Goal: Task Accomplishment & Management: Use online tool/utility

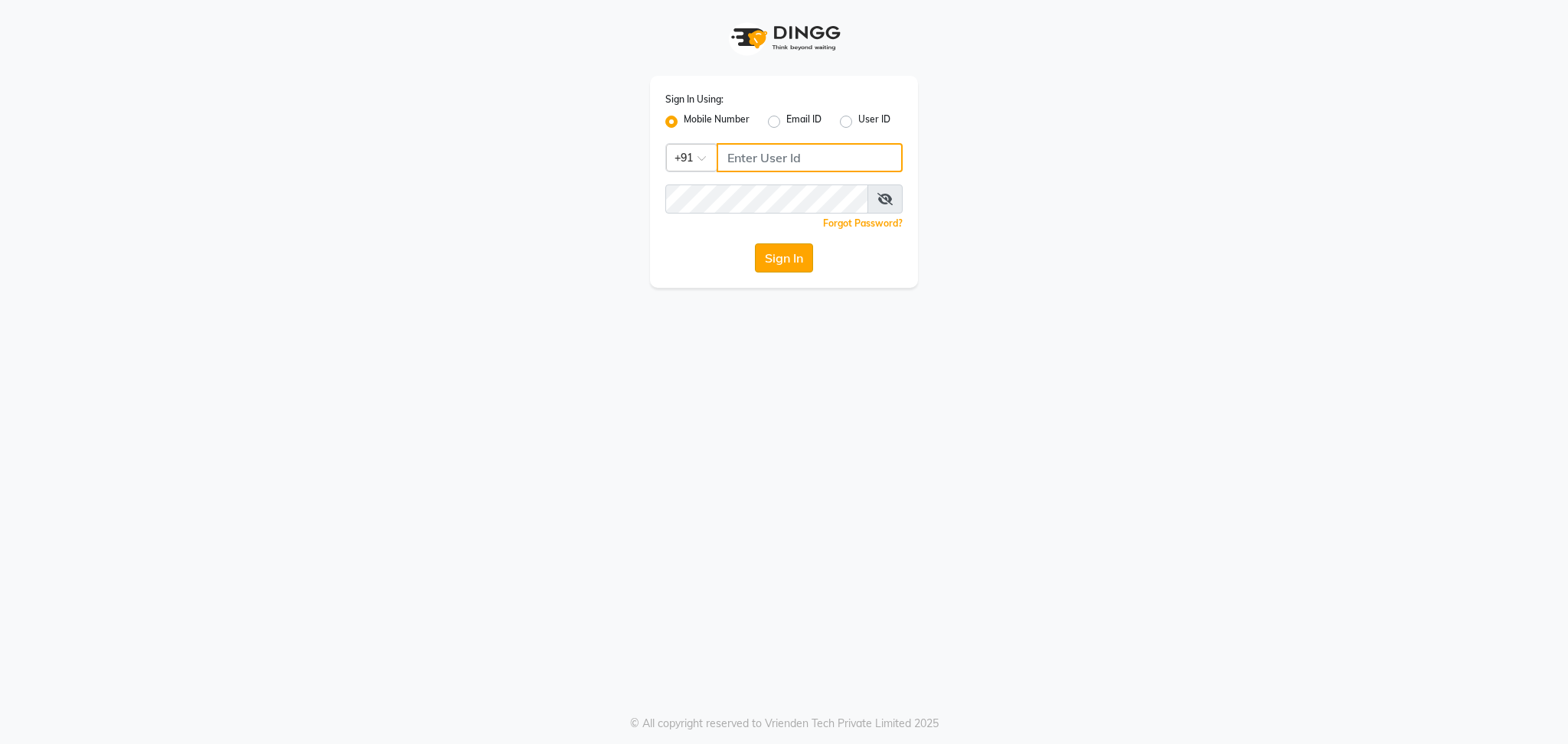
type input "9773671700"
click at [777, 257] on button "Sign In" at bounding box center [784, 257] width 58 height 29
click at [790, 250] on button "Sign In" at bounding box center [784, 257] width 58 height 29
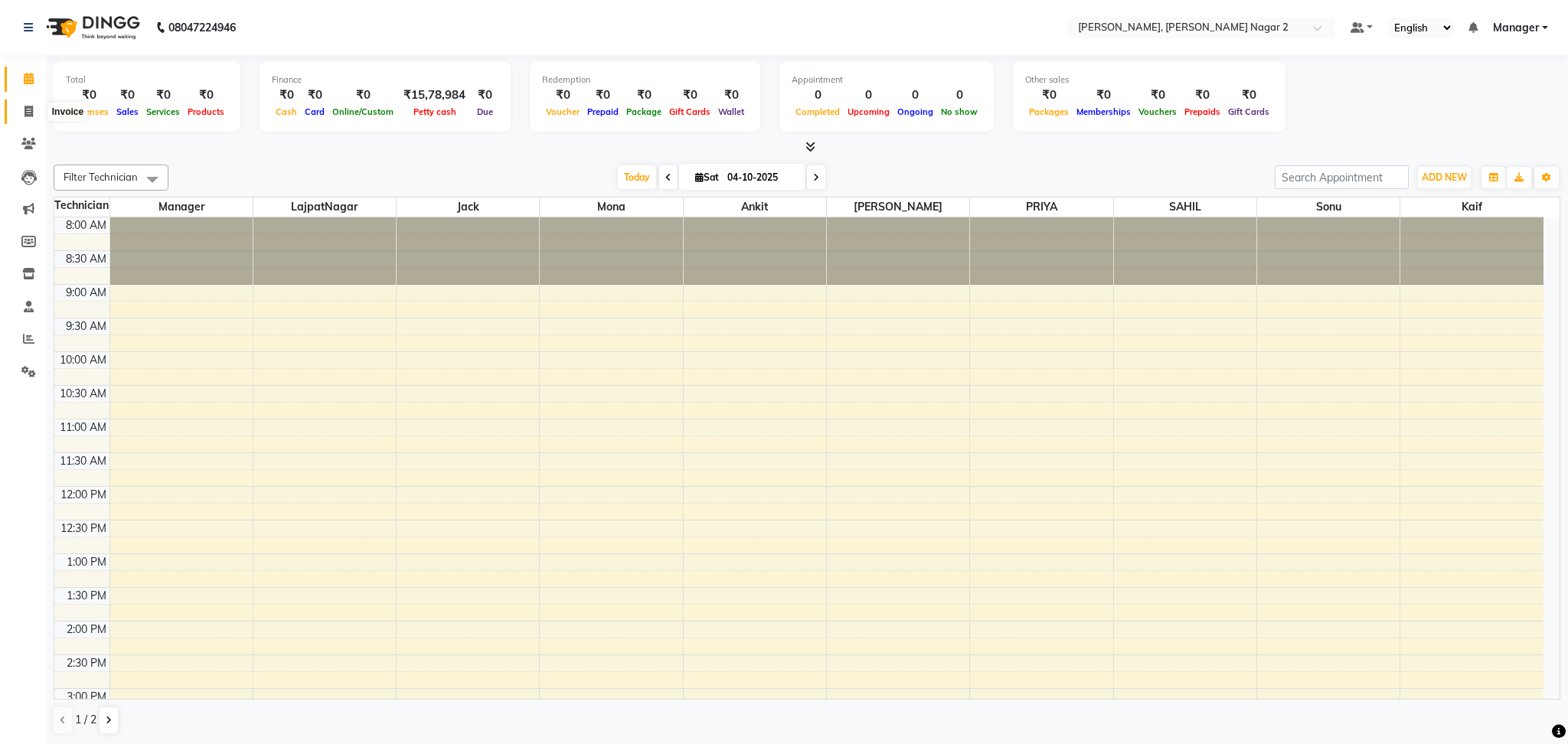
drag, startPoint x: 33, startPoint y: 112, endPoint x: 24, endPoint y: 108, distance: 9.8
click at [33, 112] on span at bounding box center [29, 111] width 27 height 18
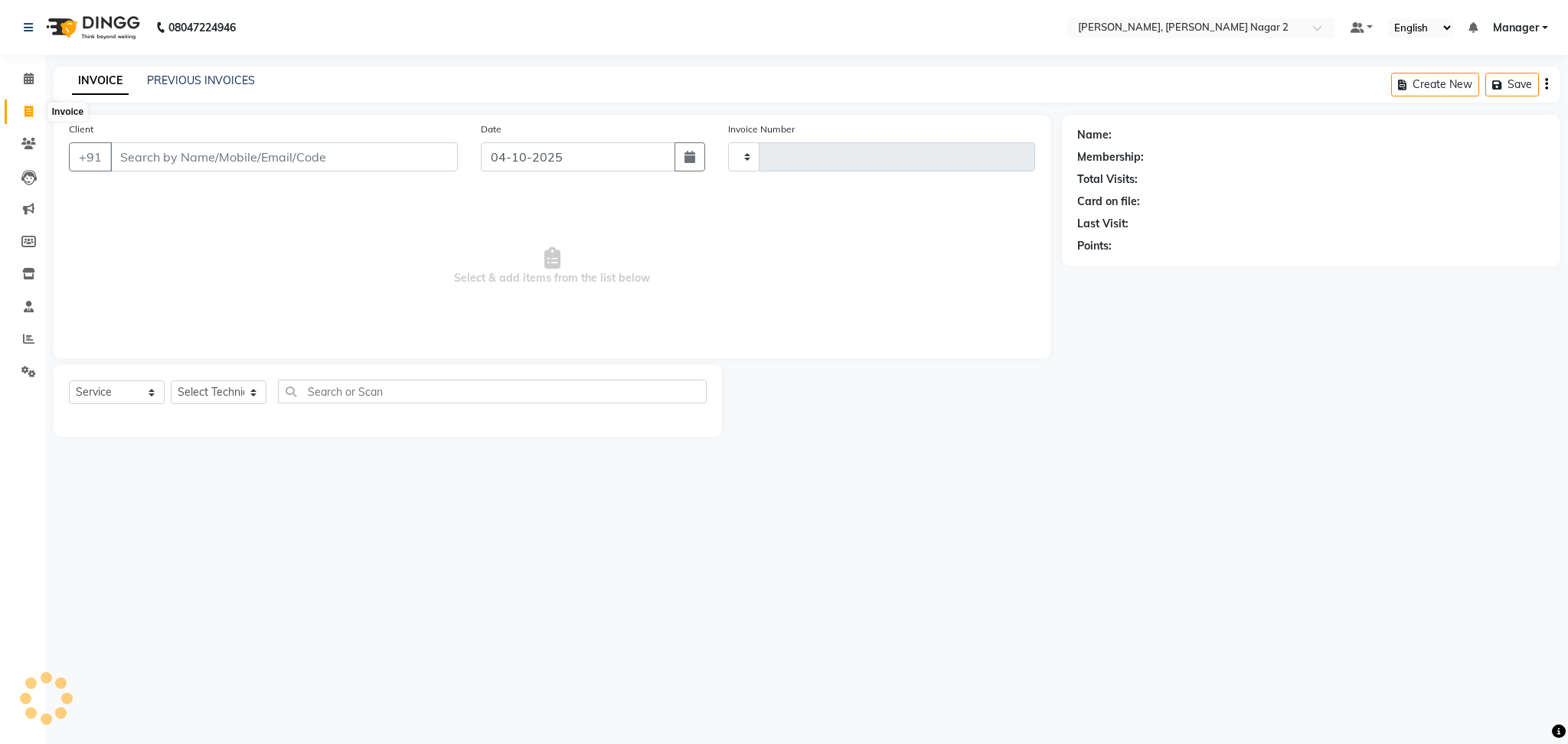
click at [25, 108] on icon at bounding box center [28, 111] width 8 height 11
select select "service"
select select "4241"
type input "2316"
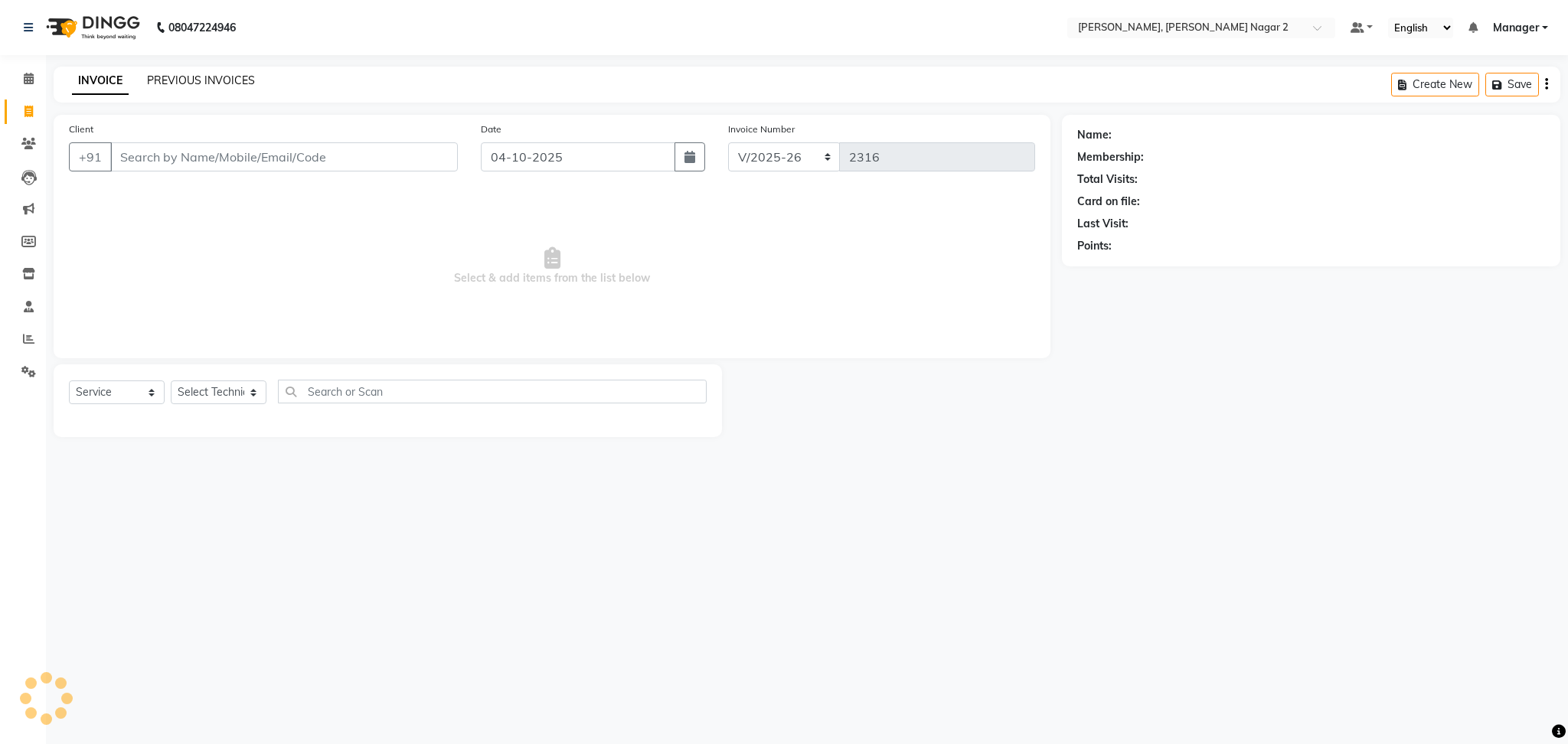
click at [189, 78] on link "PREVIOUS INVOICES" at bounding box center [200, 80] width 108 height 14
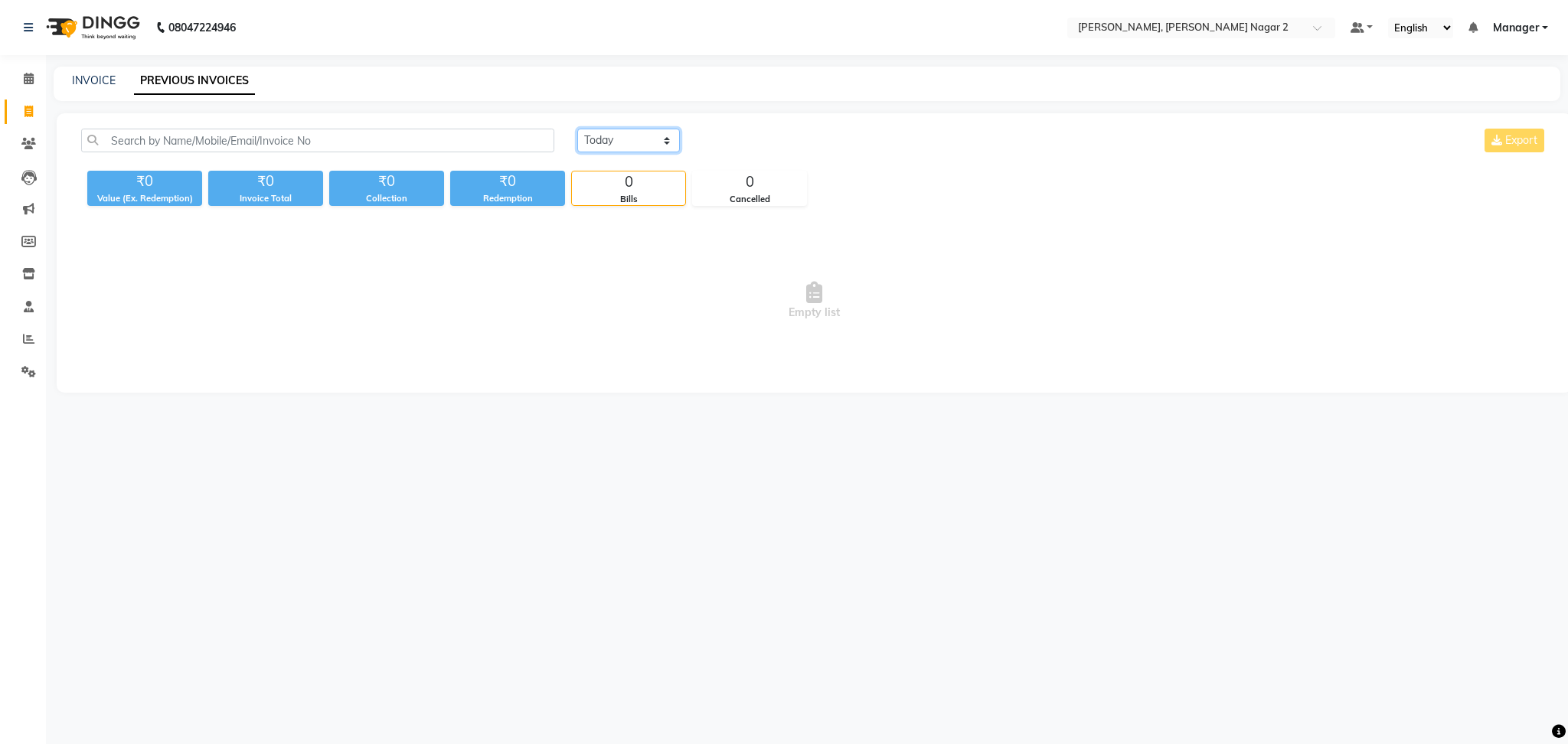
click at [622, 137] on select "[DATE] [DATE] Custom Range" at bounding box center [628, 141] width 103 height 24
select select "yesterday"
click at [577, 129] on select "[DATE] [DATE] Custom Range" at bounding box center [628, 141] width 103 height 24
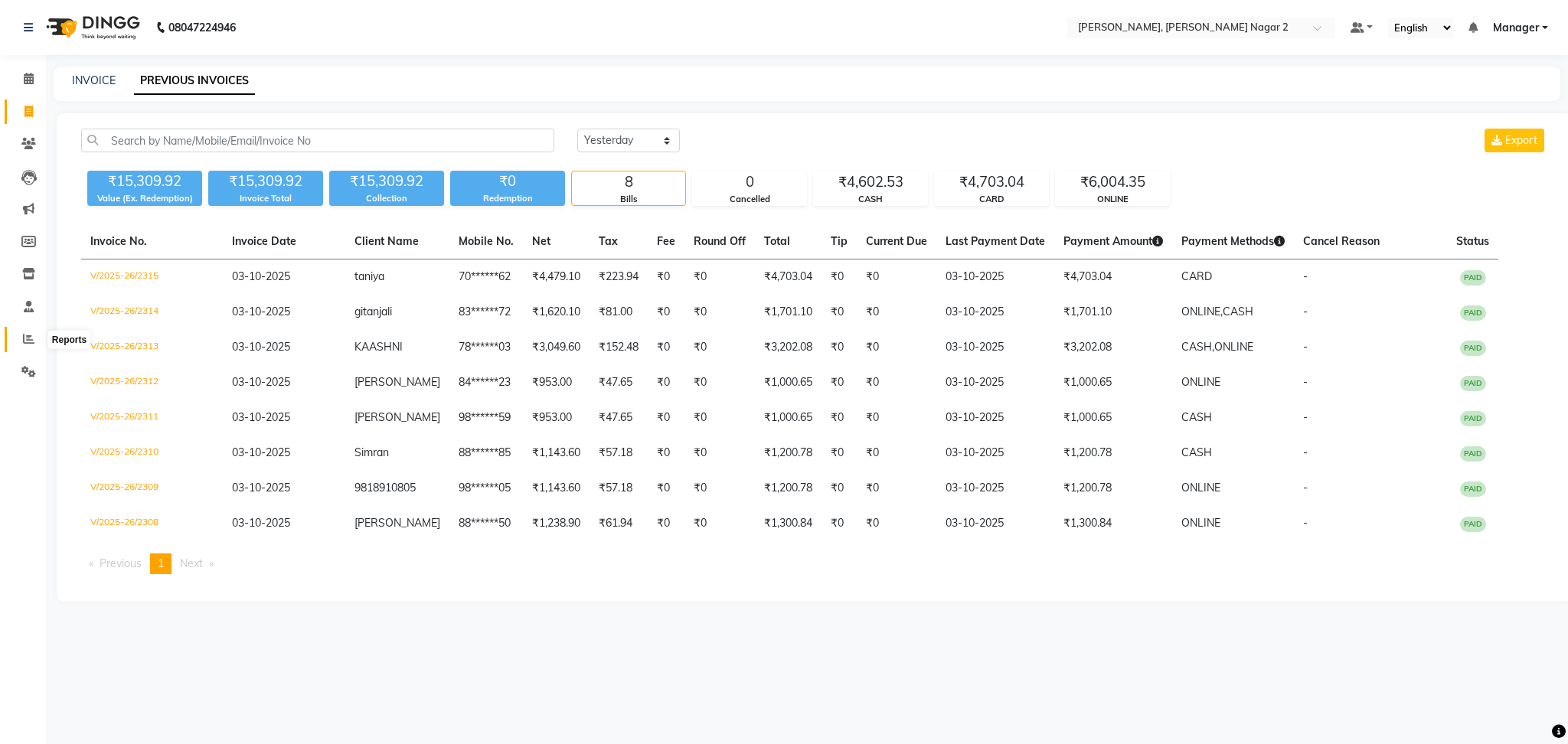
click at [29, 338] on icon at bounding box center [29, 339] width 11 height 11
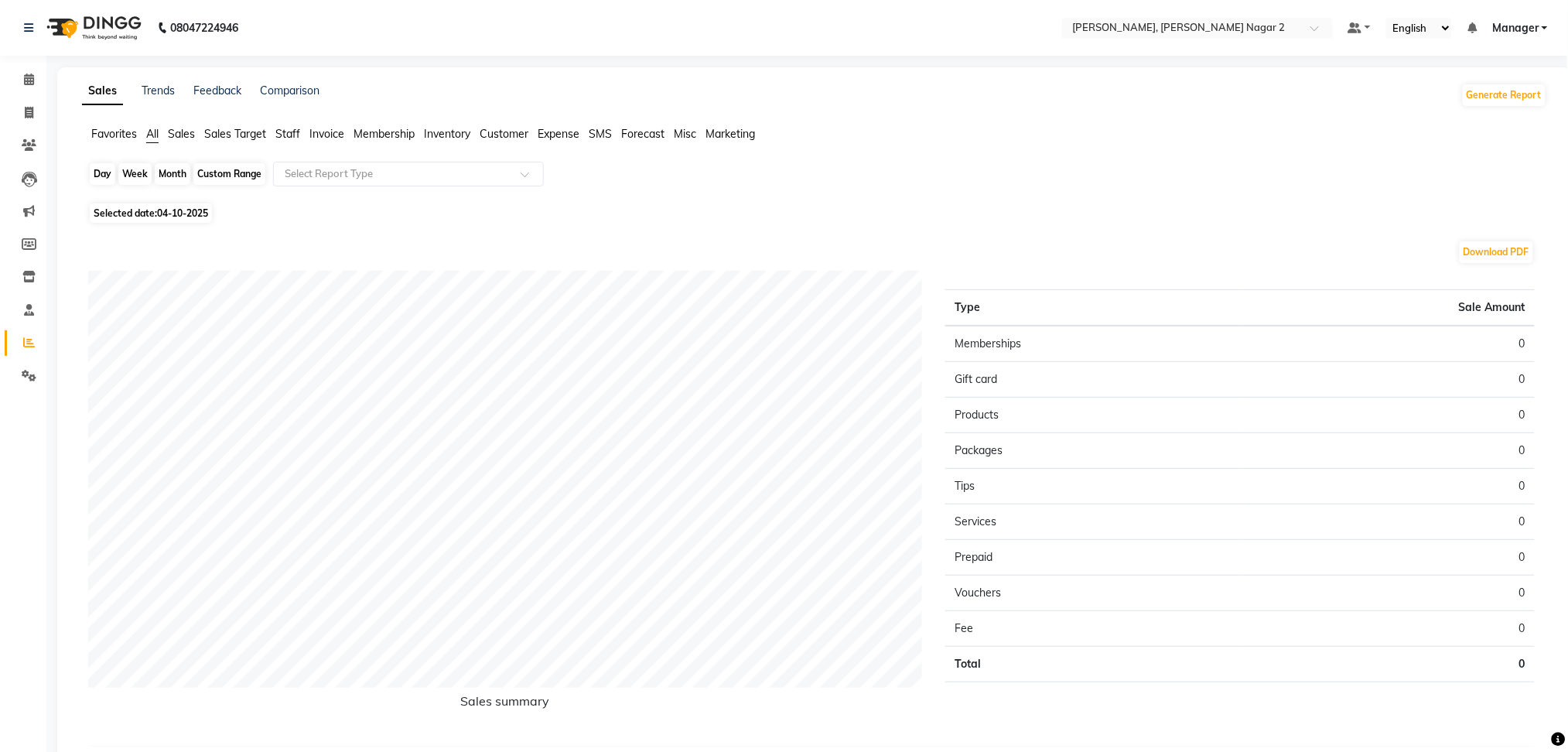
click at [96, 176] on div "Day" at bounding box center [102, 173] width 25 height 22
select select "10"
select select "2025"
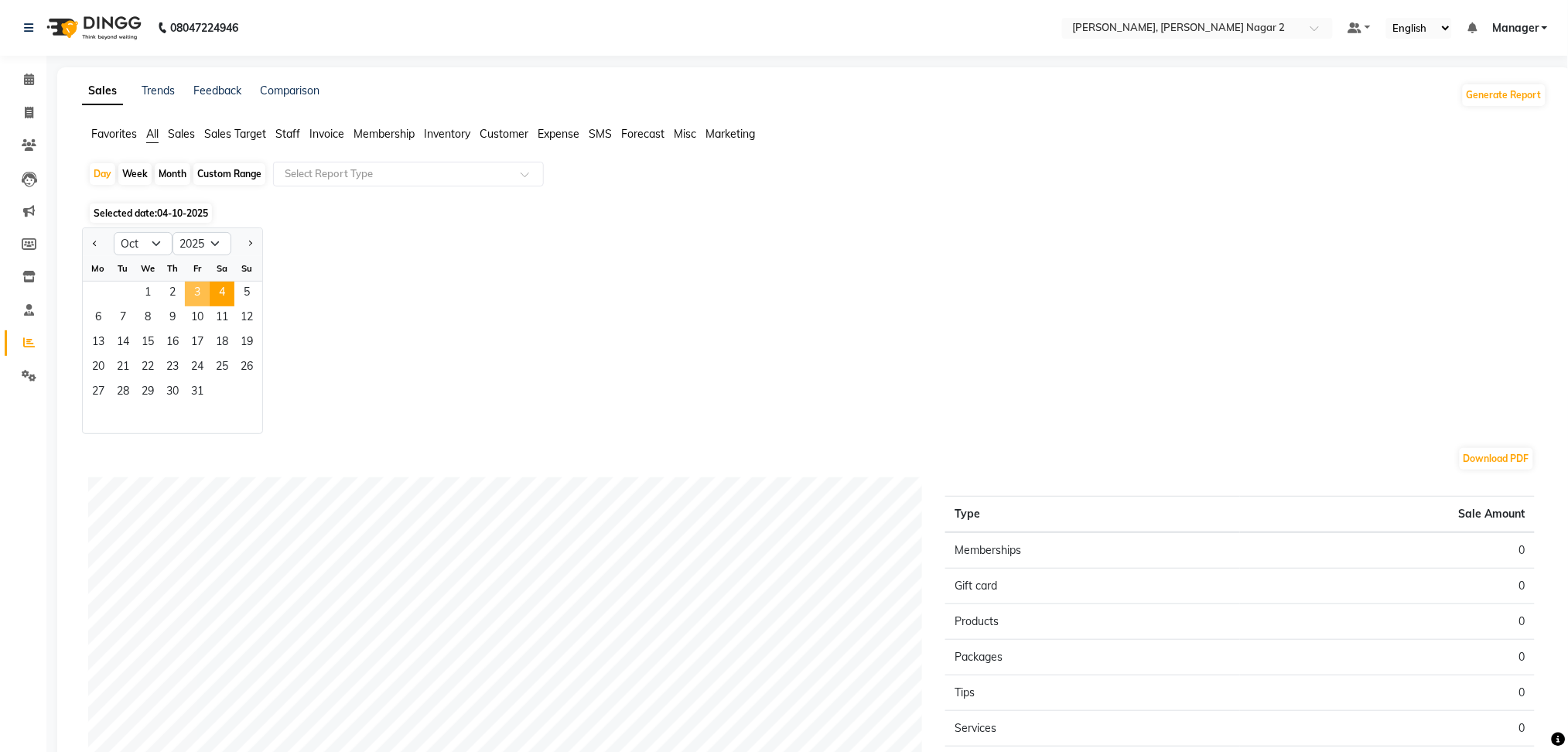
click at [193, 289] on span "3" at bounding box center [197, 293] width 24 height 24
click at [197, 290] on span "3" at bounding box center [197, 293] width 24 height 24
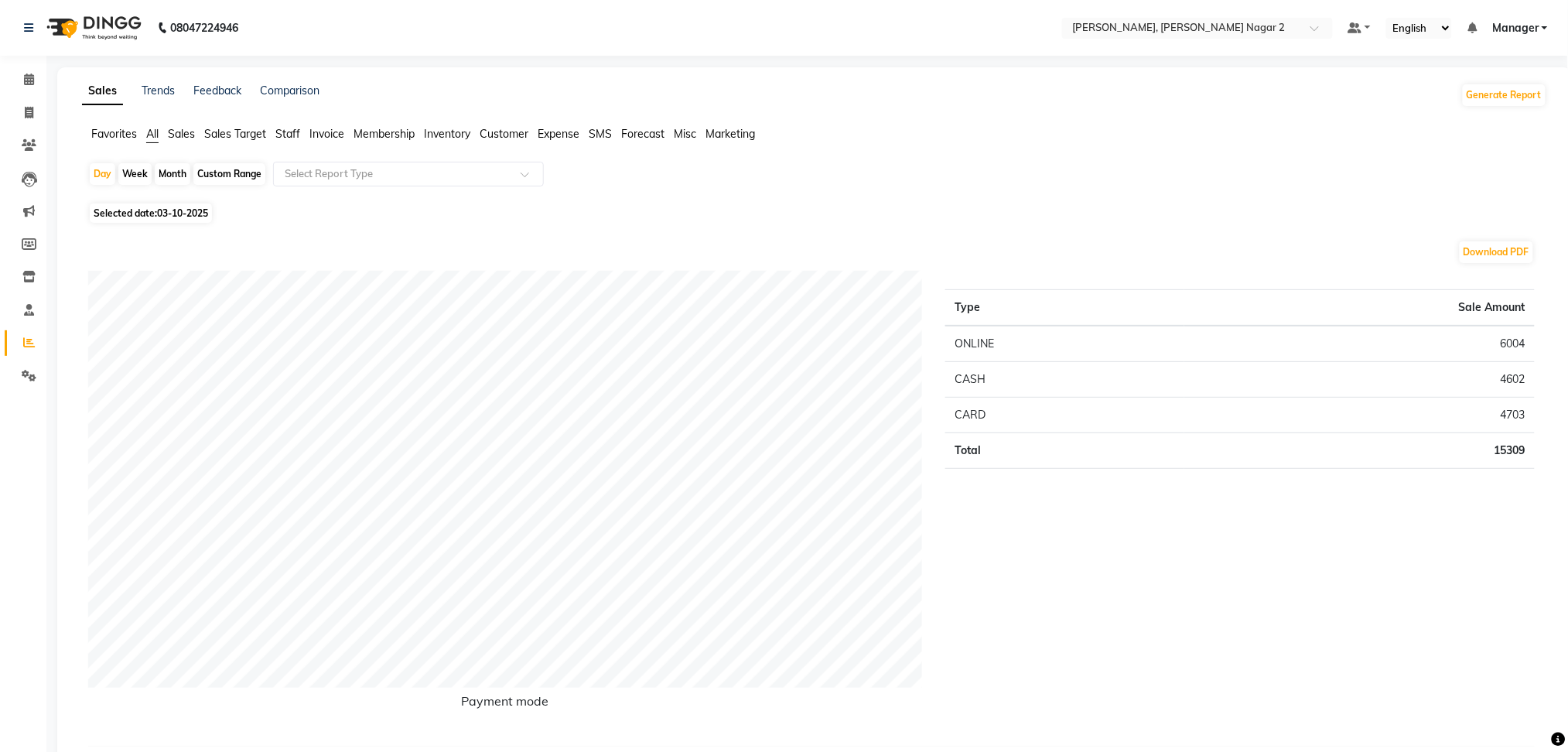
click at [292, 135] on span "Staff" at bounding box center [288, 133] width 24 height 14
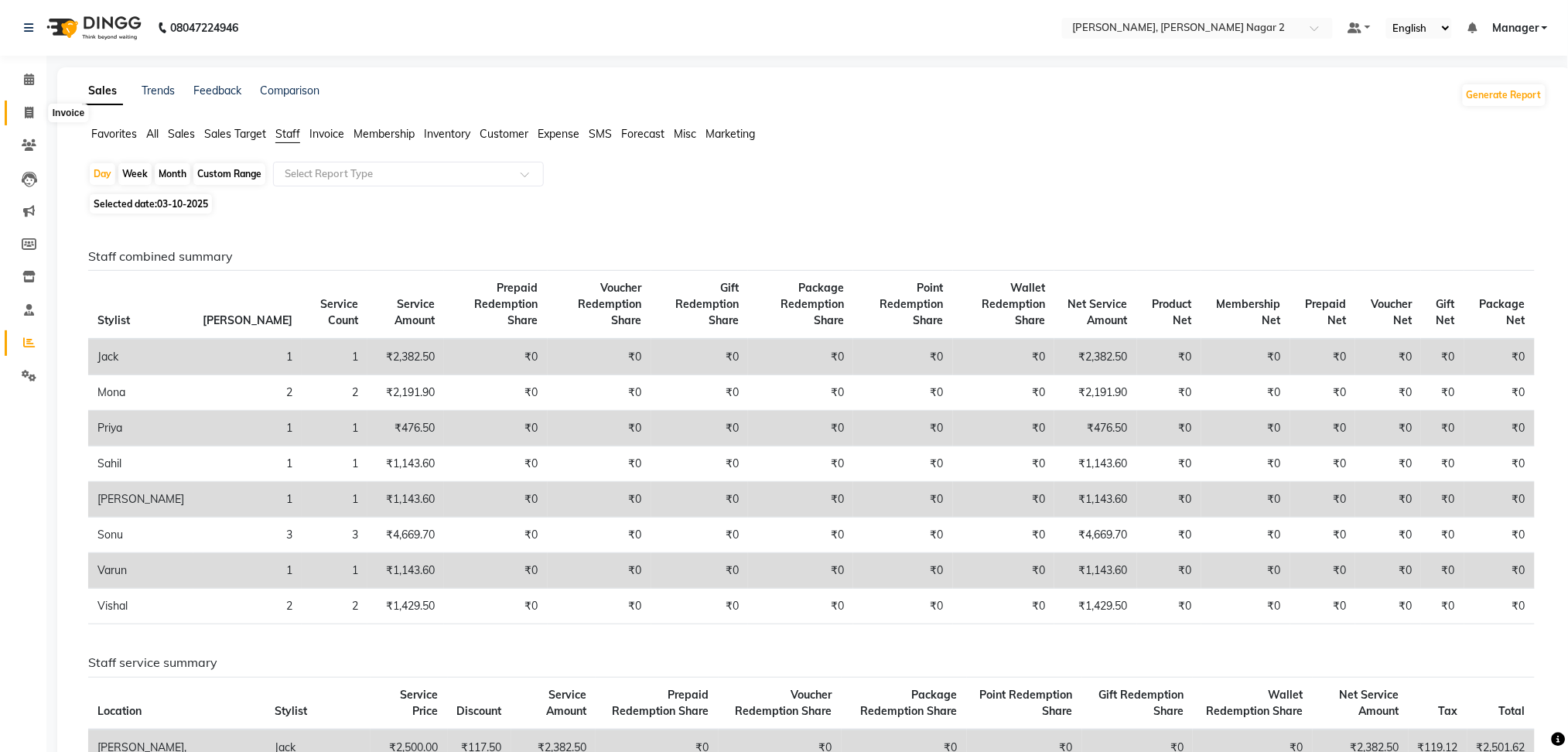
click at [29, 107] on icon at bounding box center [28, 113] width 8 height 11
select select "service"
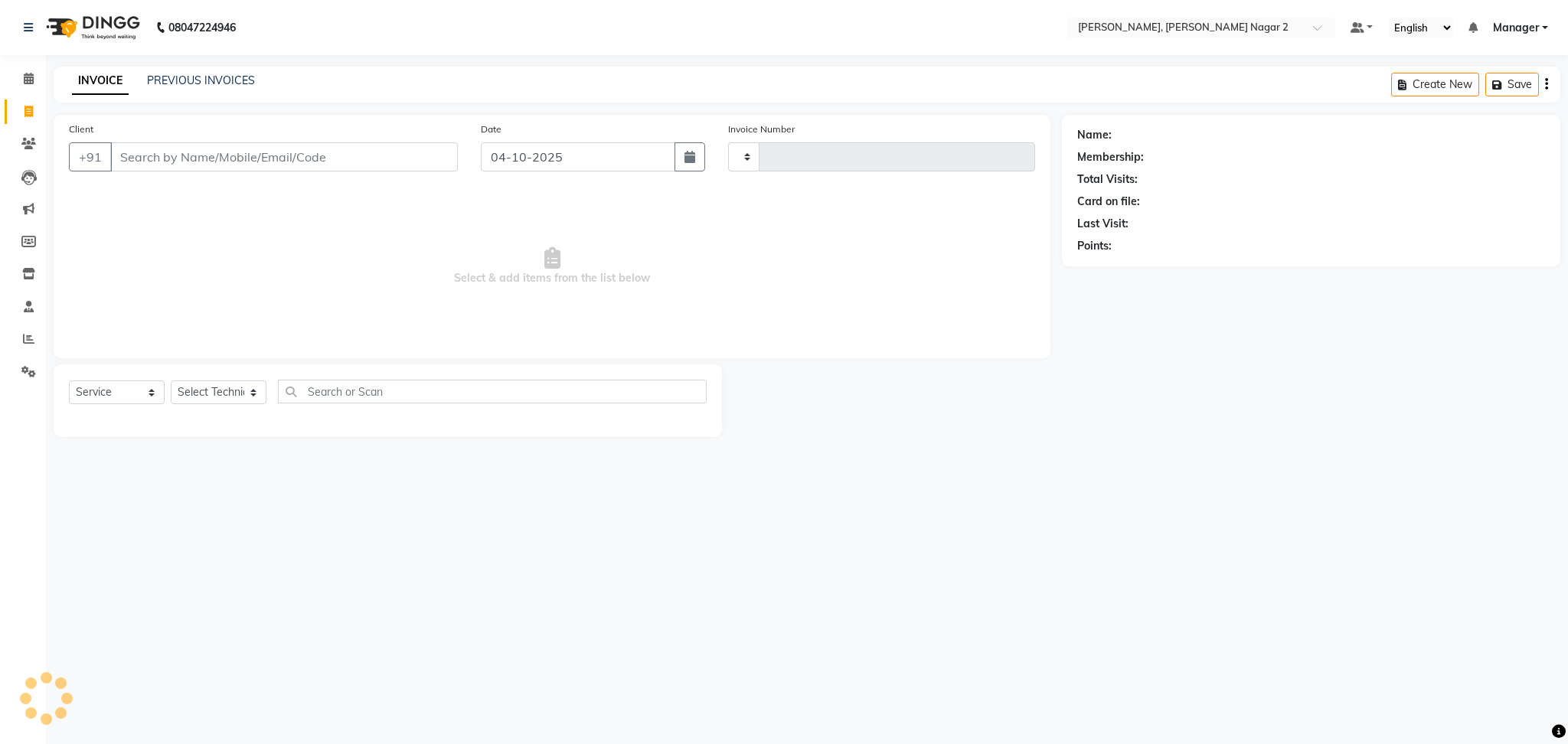
type input "2316"
select select "4241"
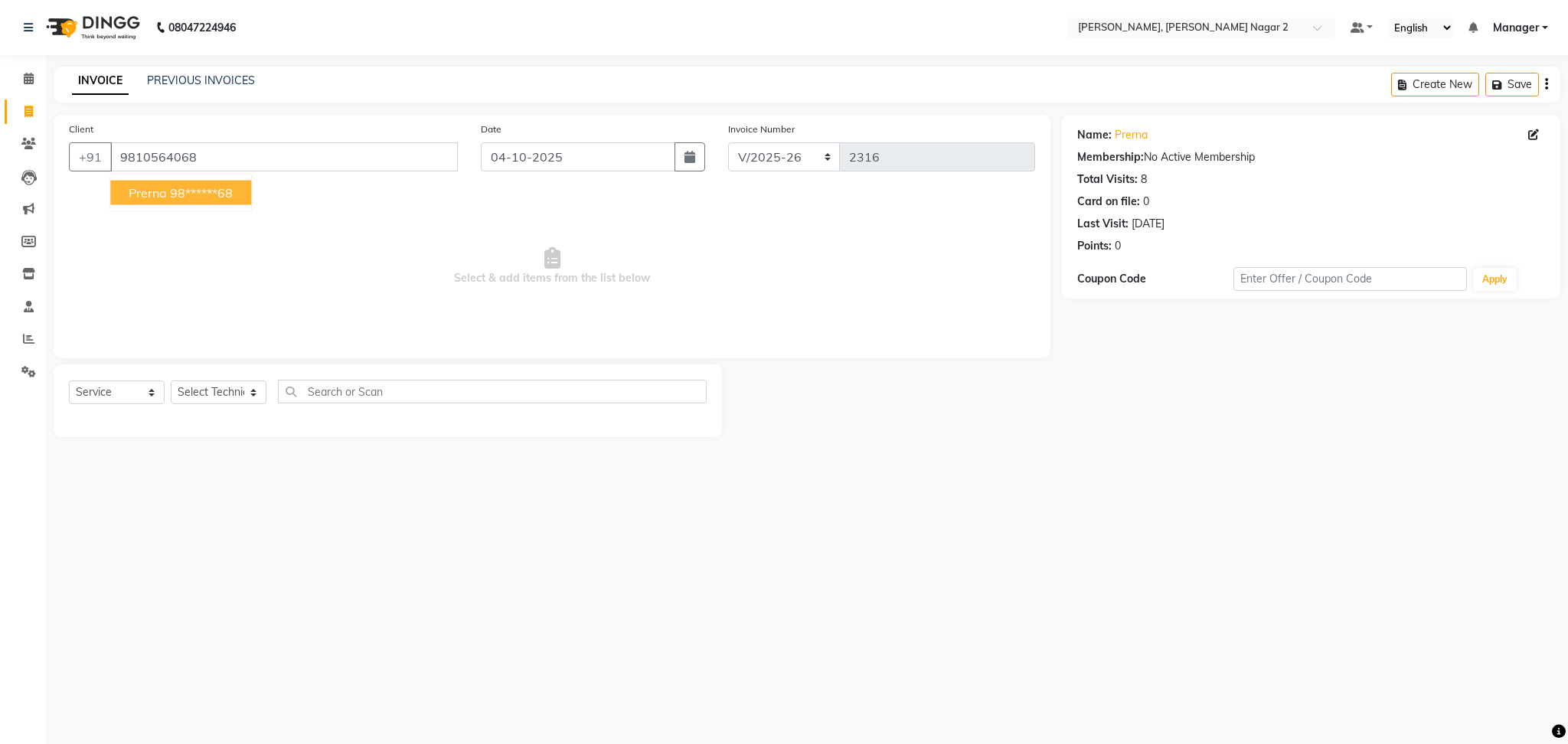
click at [197, 186] on ngb-highlight "98******68" at bounding box center [201, 193] width 63 height 16
type input "98******68"
click at [216, 391] on select "Select Technician Ankit [PERSON_NAME] Manager [PERSON_NAME] [PERSON_NAME] [PERS…" at bounding box center [218, 392] width 96 height 24
select select "85308"
click at [171, 381] on select "Select Technician Ankit [PERSON_NAME] Manager [PERSON_NAME] [PERSON_NAME] [PERS…" at bounding box center [218, 392] width 96 height 24
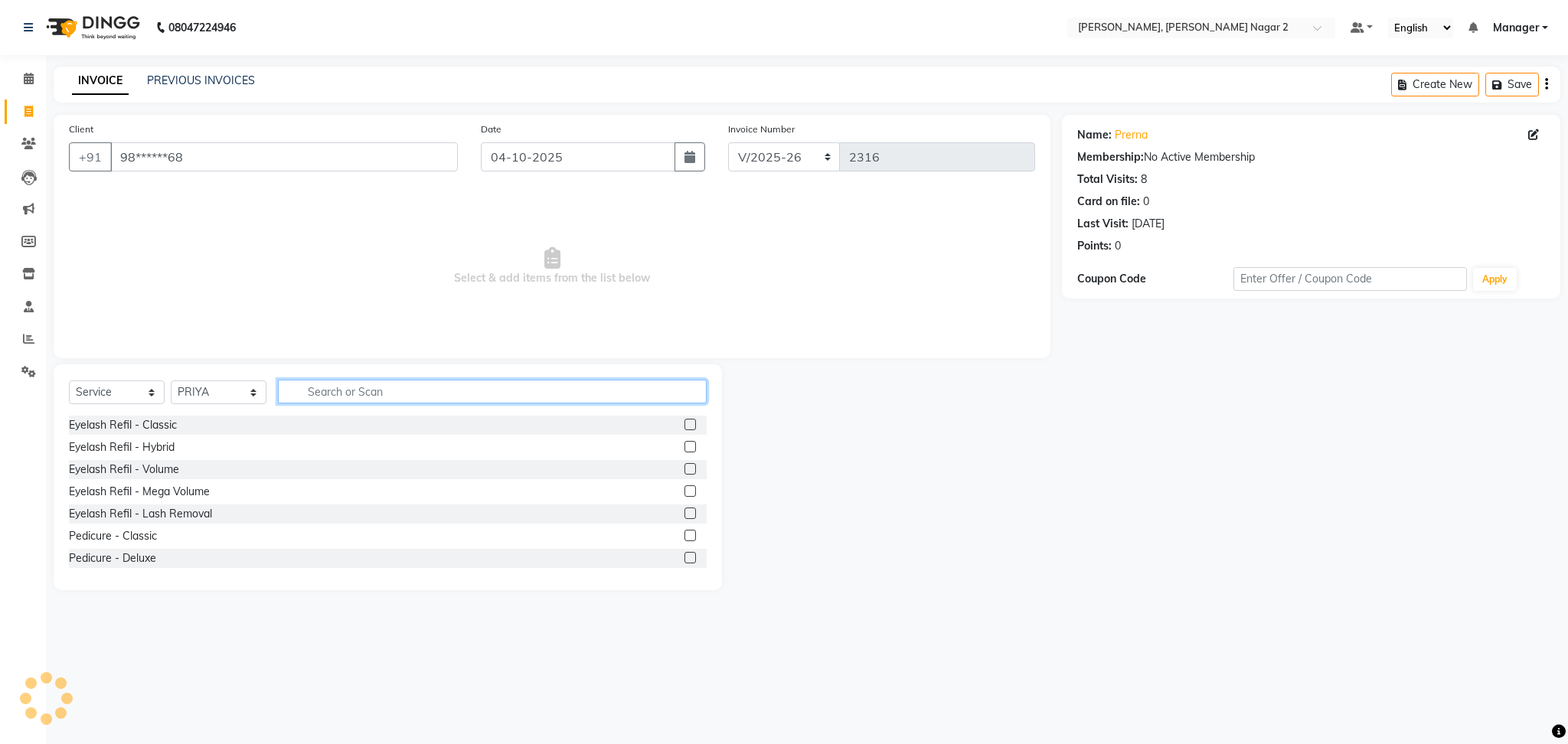
click at [323, 397] on input "text" at bounding box center [493, 391] width 429 height 24
type input "["
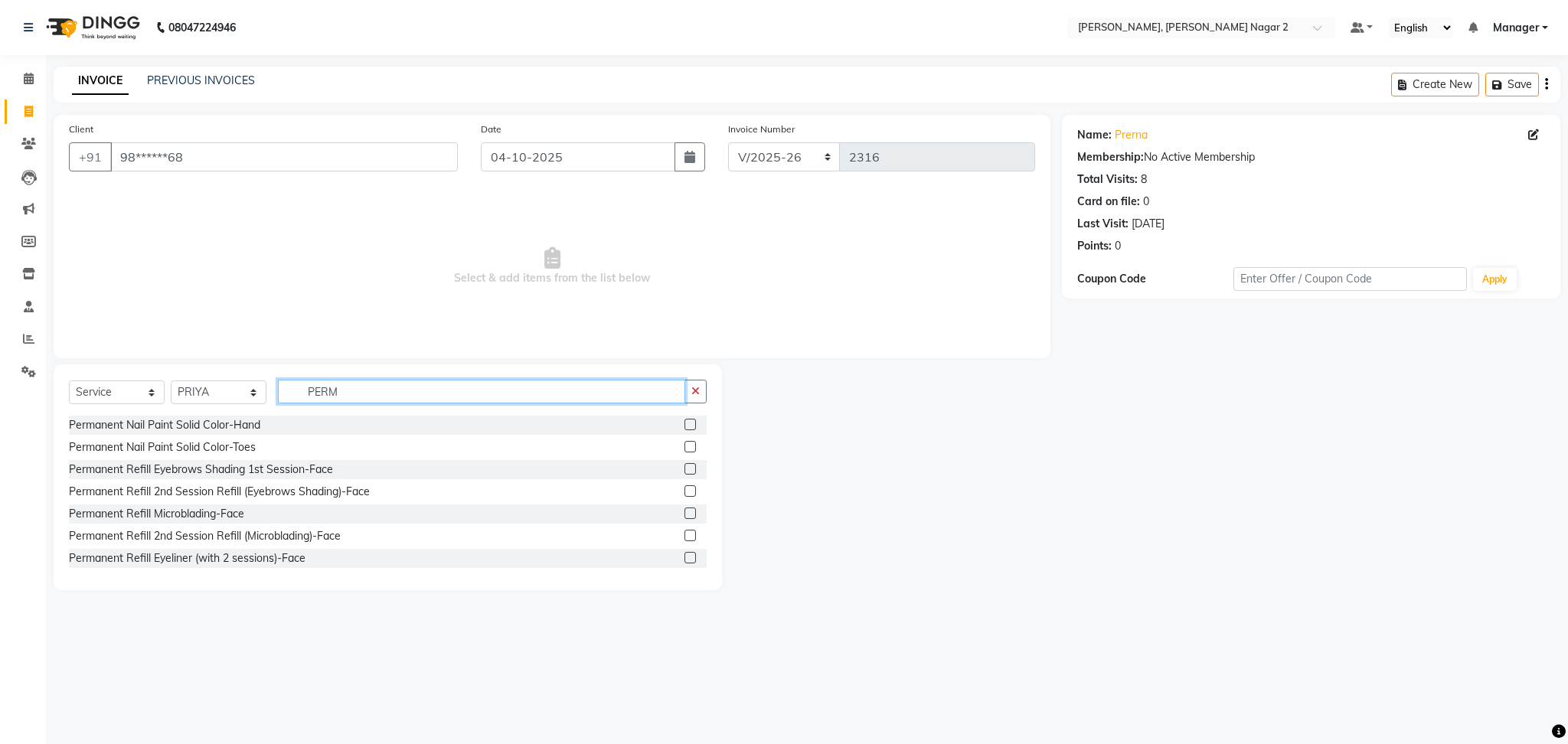
type input "PERM"
click at [685, 430] on div at bounding box center [689, 426] width 10 height 16
click at [685, 429] on label at bounding box center [690, 424] width 11 height 11
click at [685, 429] on input "checkbox" at bounding box center [689, 425] width 10 height 10
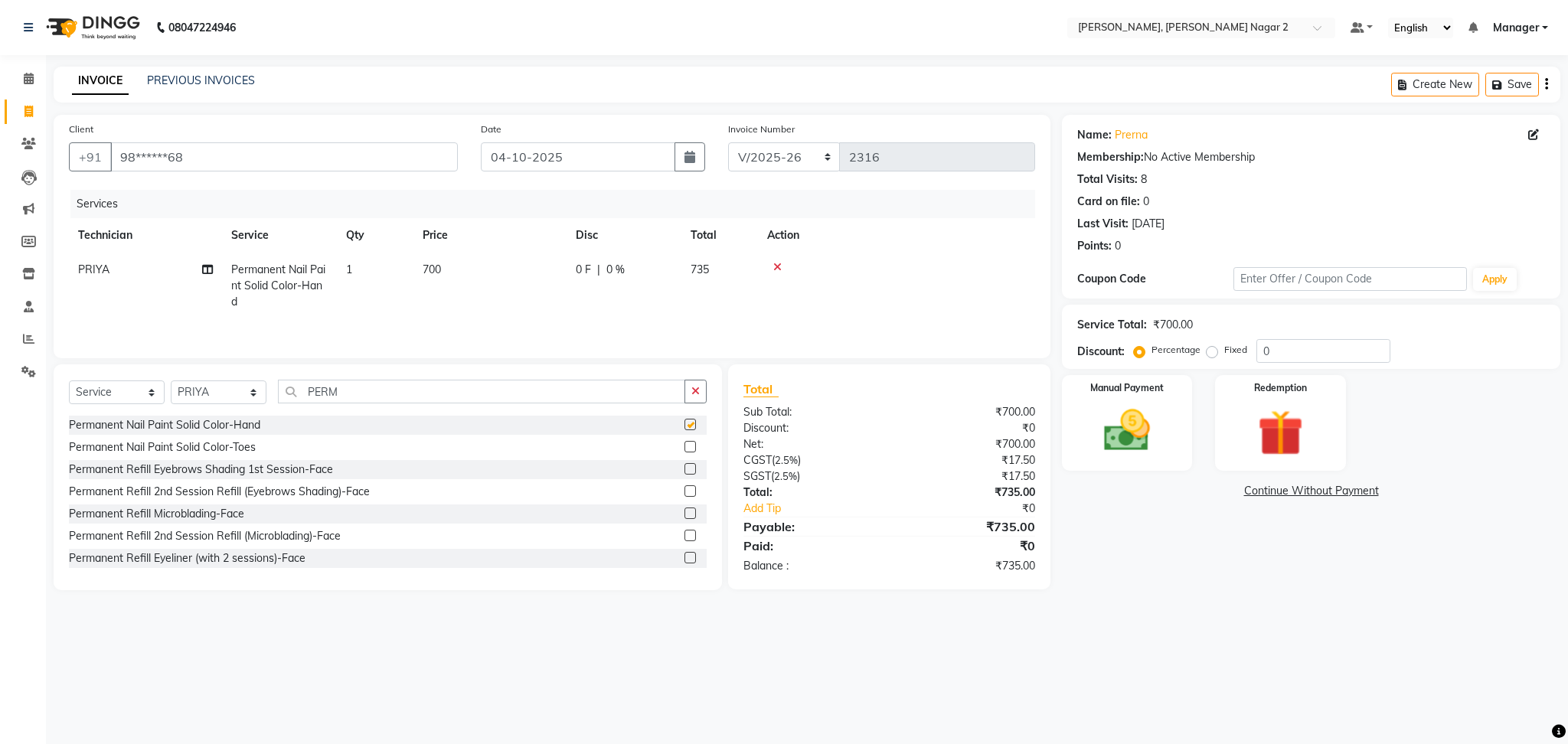
checkbox input "false"
click at [466, 269] on td "700" at bounding box center [490, 286] width 153 height 67
select select "85308"
click at [466, 269] on input "1" at bounding box center [446, 274] width 58 height 24
click at [531, 269] on td "700" at bounding box center [490, 286] width 153 height 67
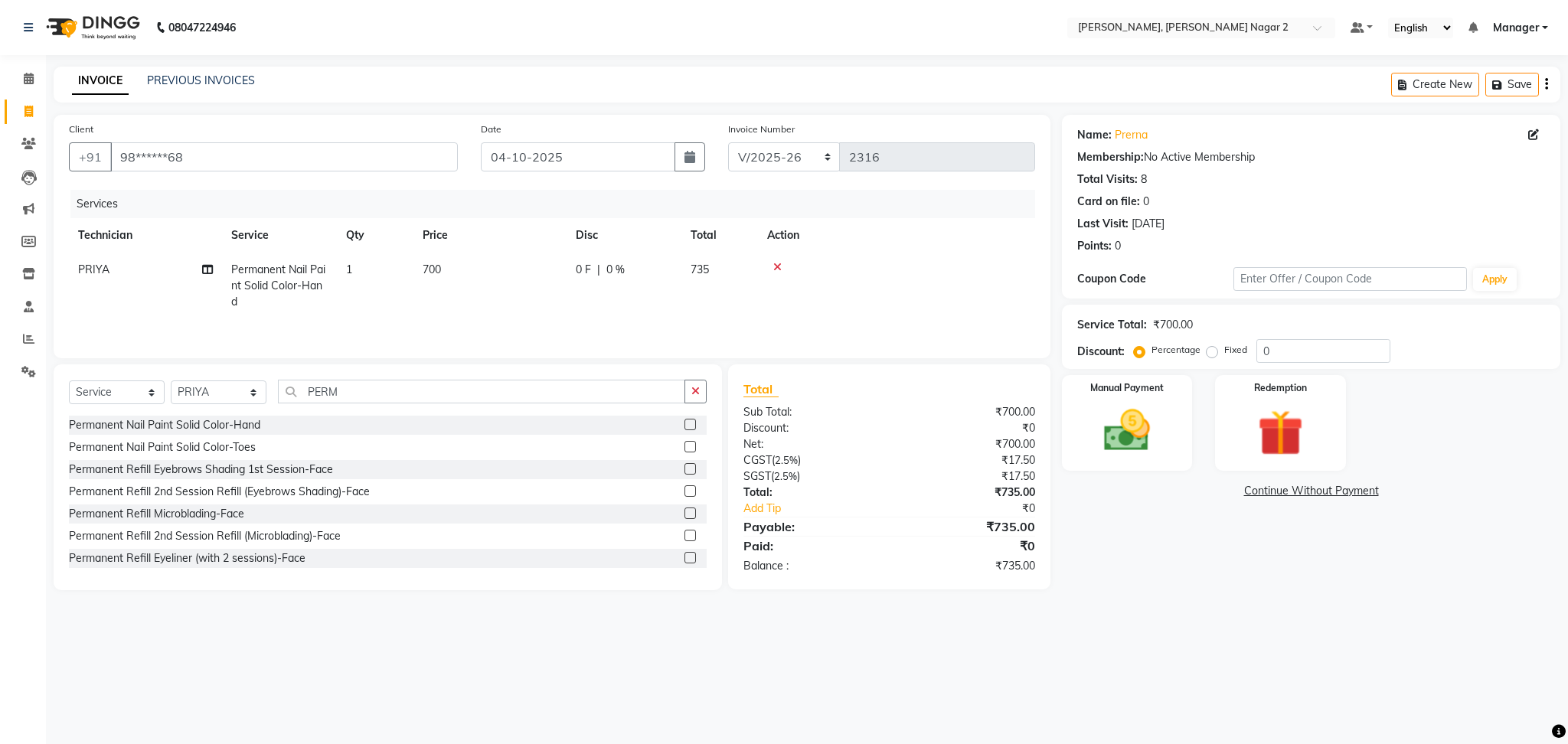
select select "85308"
click at [531, 269] on input "700" at bounding box center [561, 274] width 135 height 24
type input "500"
click at [752, 269] on td "525" at bounding box center [719, 286] width 77 height 67
select select "85308"
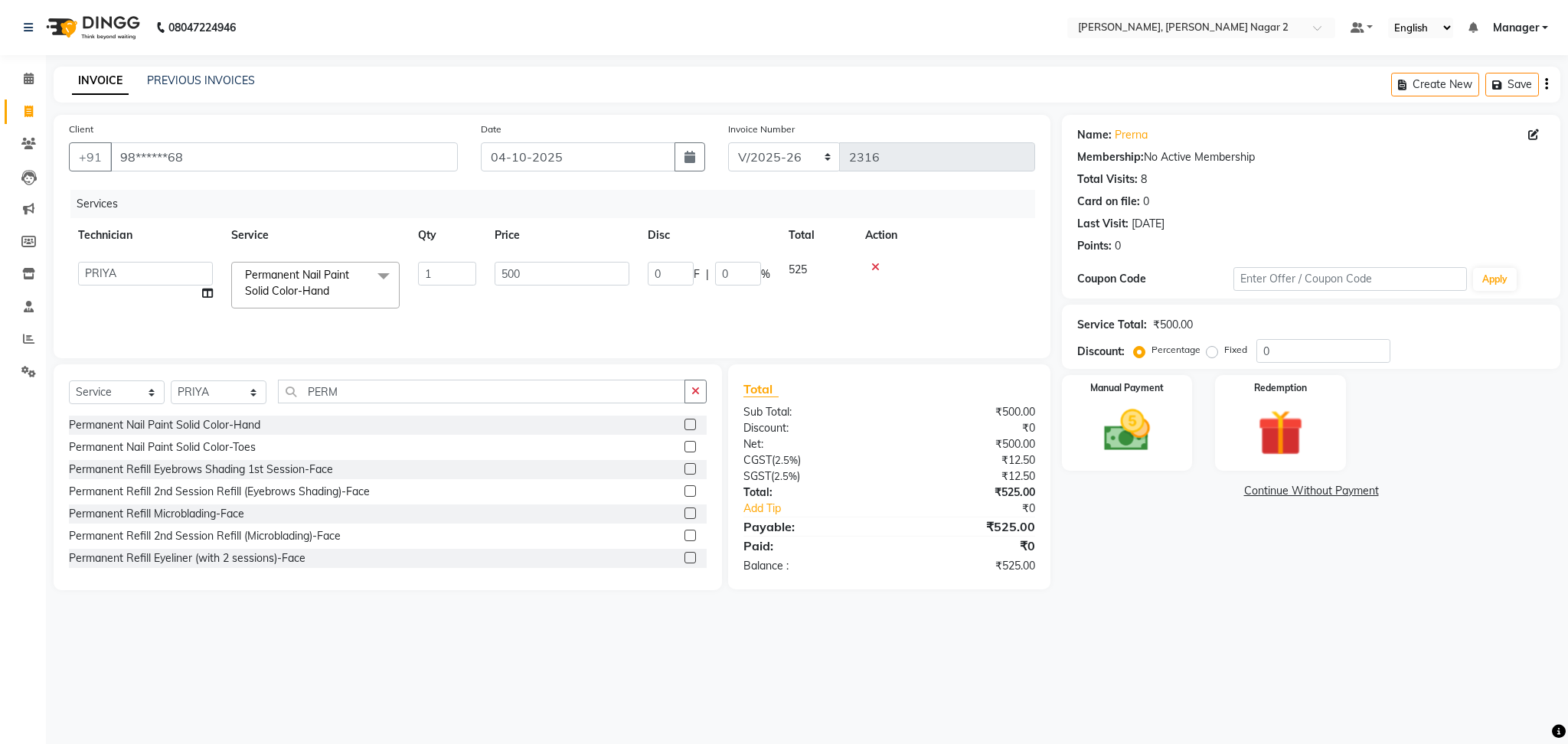
click at [752, 269] on input "0" at bounding box center [739, 274] width 46 height 24
type input "4.7"
click at [205, 391] on select "Select Technician Ankit [PERSON_NAME] Manager [PERSON_NAME] [PERSON_NAME] [PERS…" at bounding box center [218, 392] width 96 height 24
select select "89545"
click at [171, 385] on select "Select Technician Ankit [PERSON_NAME] Manager [PERSON_NAME] [PERSON_NAME] [PERS…" at bounding box center [218, 392] width 96 height 24
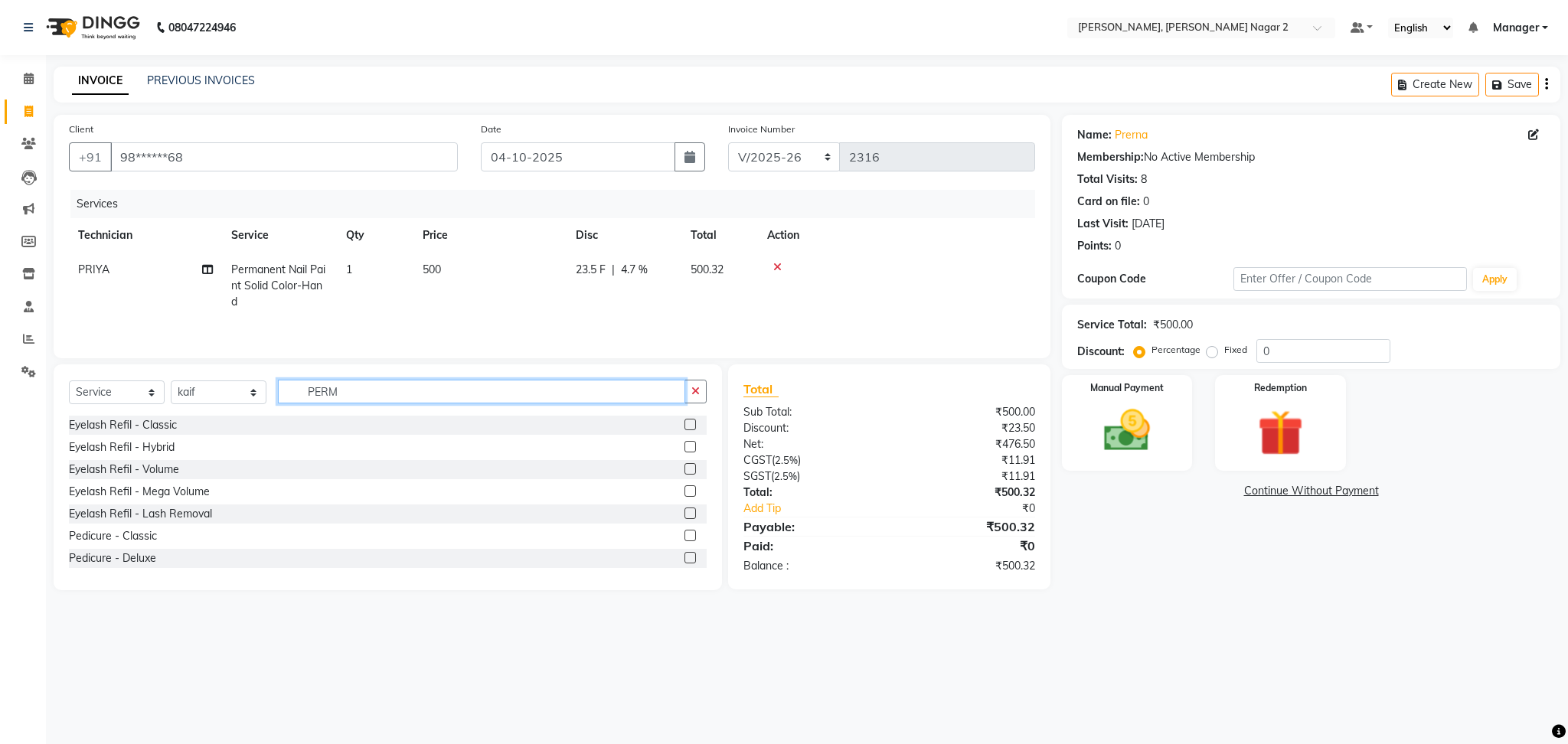
click at [349, 392] on input "PERM" at bounding box center [482, 391] width 407 height 24
type input "P"
type input "EXT"
click at [685, 428] on label at bounding box center [690, 424] width 11 height 11
click at [685, 428] on input "checkbox" at bounding box center [689, 425] width 10 height 10
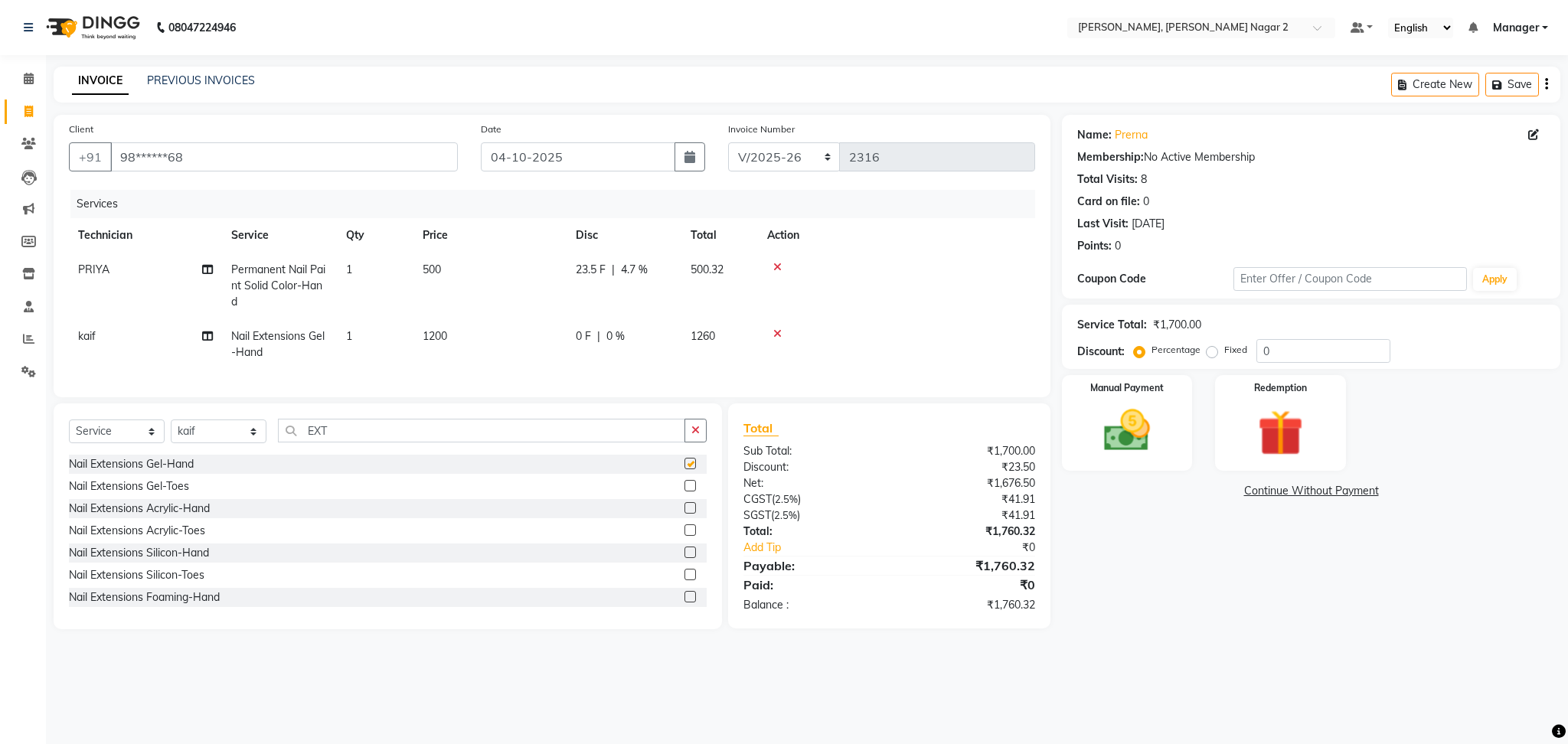
checkbox input "false"
click at [470, 343] on td "1200" at bounding box center [490, 344] width 153 height 50
select select "89545"
click at [470, 343] on td "1" at bounding box center [447, 336] width 77 height 65
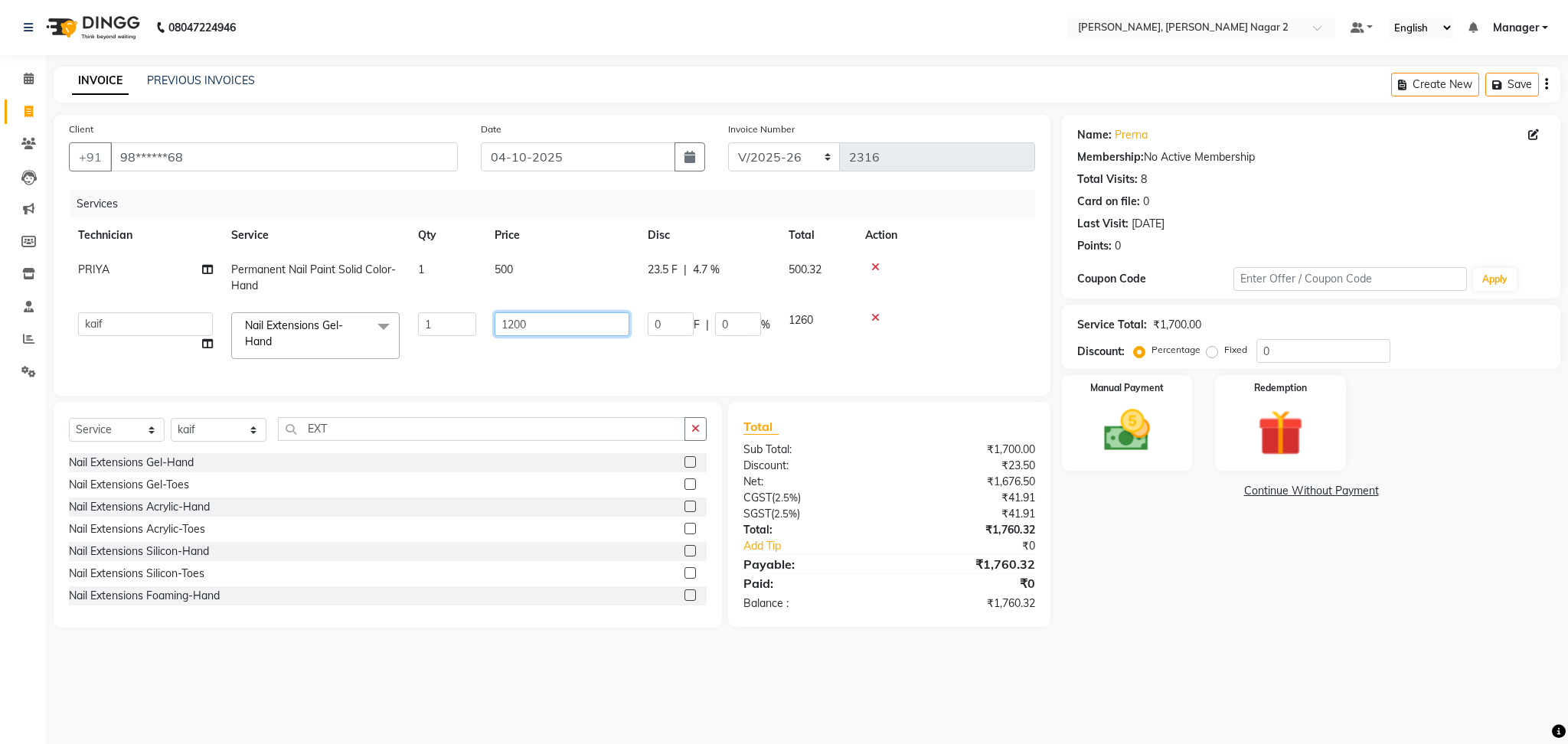
click at [561, 320] on input "1200" at bounding box center [561, 325] width 135 height 24
type input "1000"
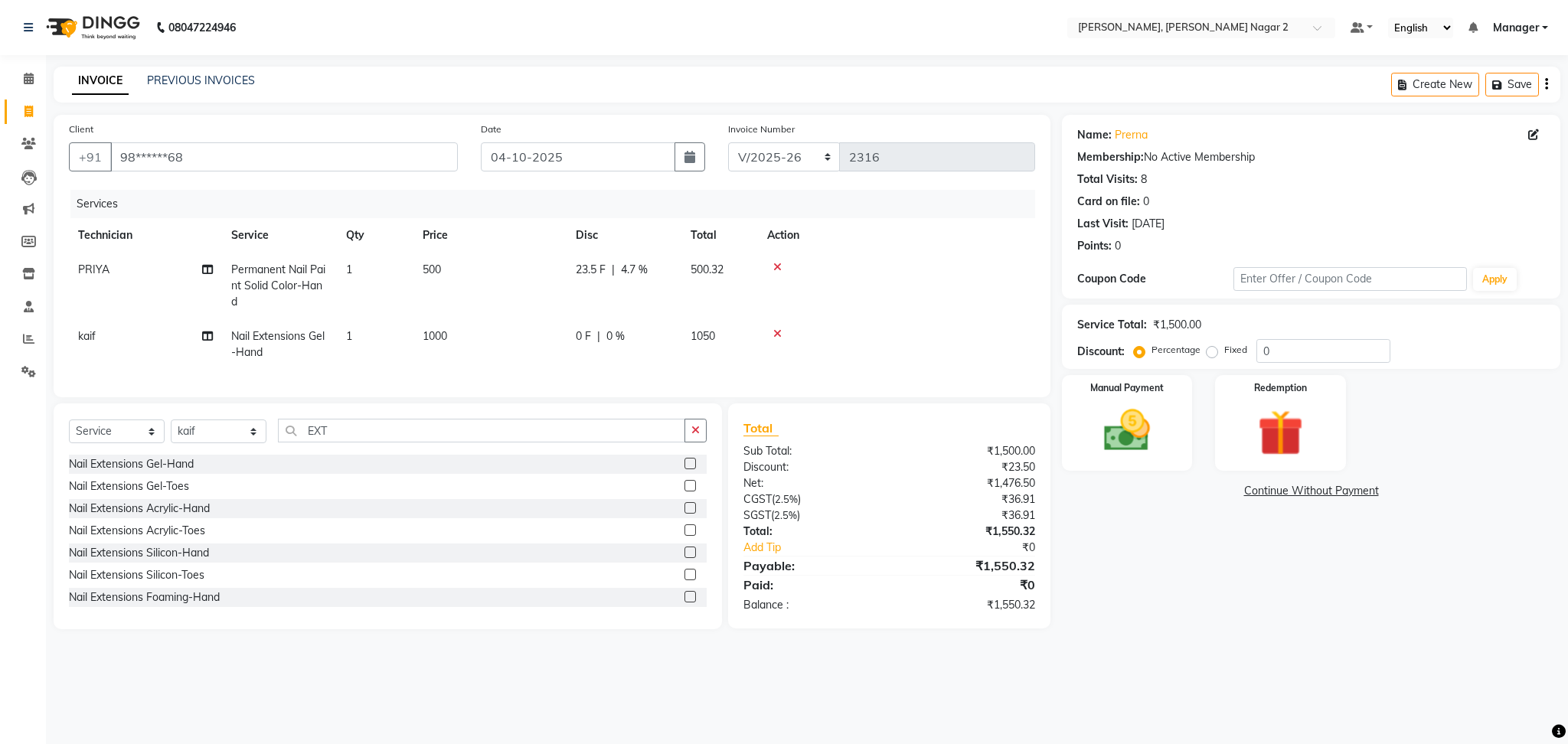
click at [739, 329] on td "1050" at bounding box center [719, 344] width 77 height 50
select select "89545"
click at [739, 329] on input "0" at bounding box center [739, 325] width 46 height 24
type input "4.7"
click at [1121, 512] on div "Name: [PERSON_NAME] Membership: No Active Membership Total Visits: 8 Card on fi…" at bounding box center [1317, 372] width 510 height 514
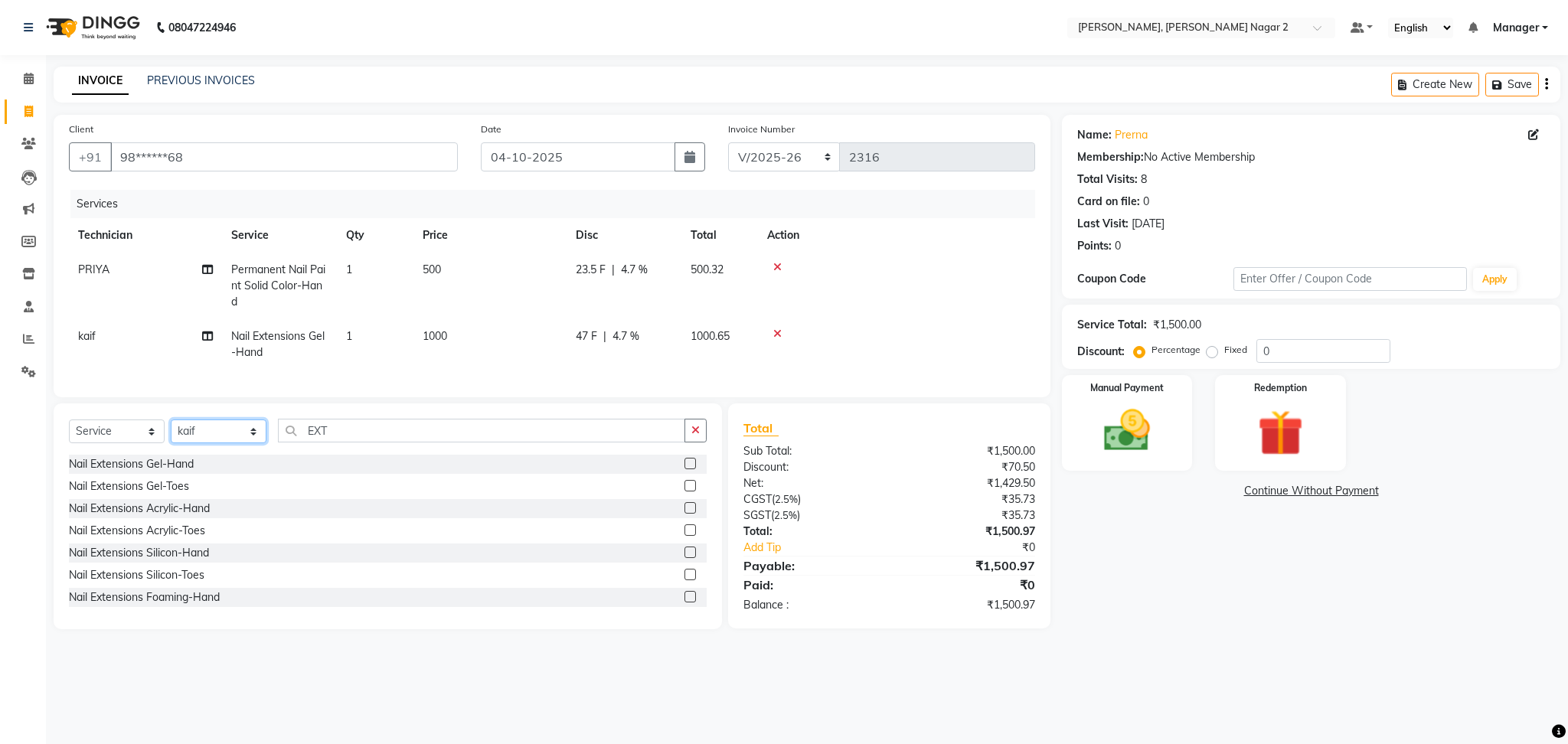
click at [213, 443] on select "Select Technician Ankit [PERSON_NAME] Manager [PERSON_NAME] [PERSON_NAME] [PERS…" at bounding box center [218, 431] width 96 height 24
select select "85363"
click at [171, 435] on select "Select Technician Ankit [PERSON_NAME] Manager [PERSON_NAME] [PERSON_NAME] [PERS…" at bounding box center [218, 431] width 96 height 24
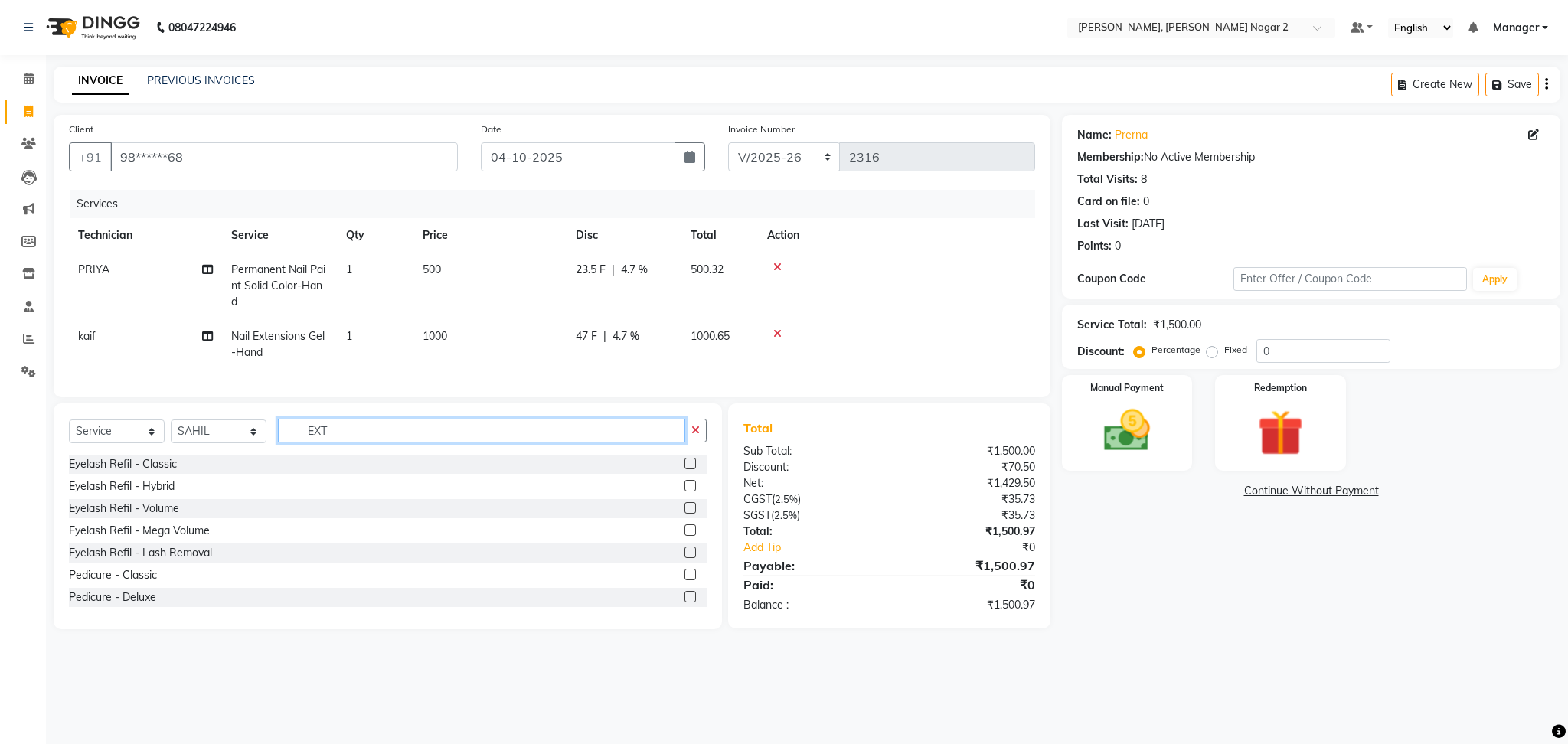
click at [361, 443] on input "EXT" at bounding box center [482, 430] width 407 height 24
type input "EX"
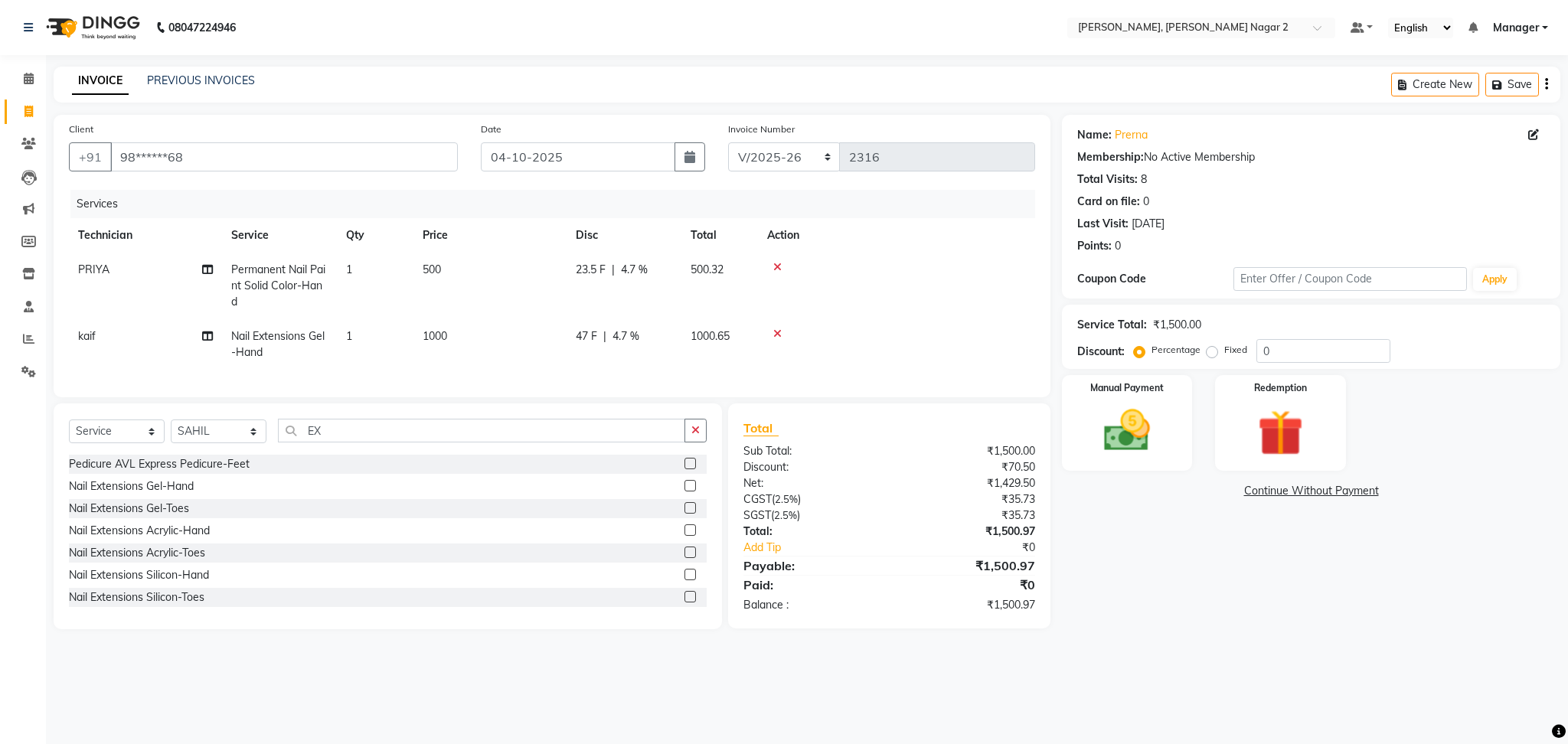
click at [685, 492] on label at bounding box center [690, 485] width 11 height 11
click at [685, 492] on input "checkbox" at bounding box center [689, 486] width 10 height 10
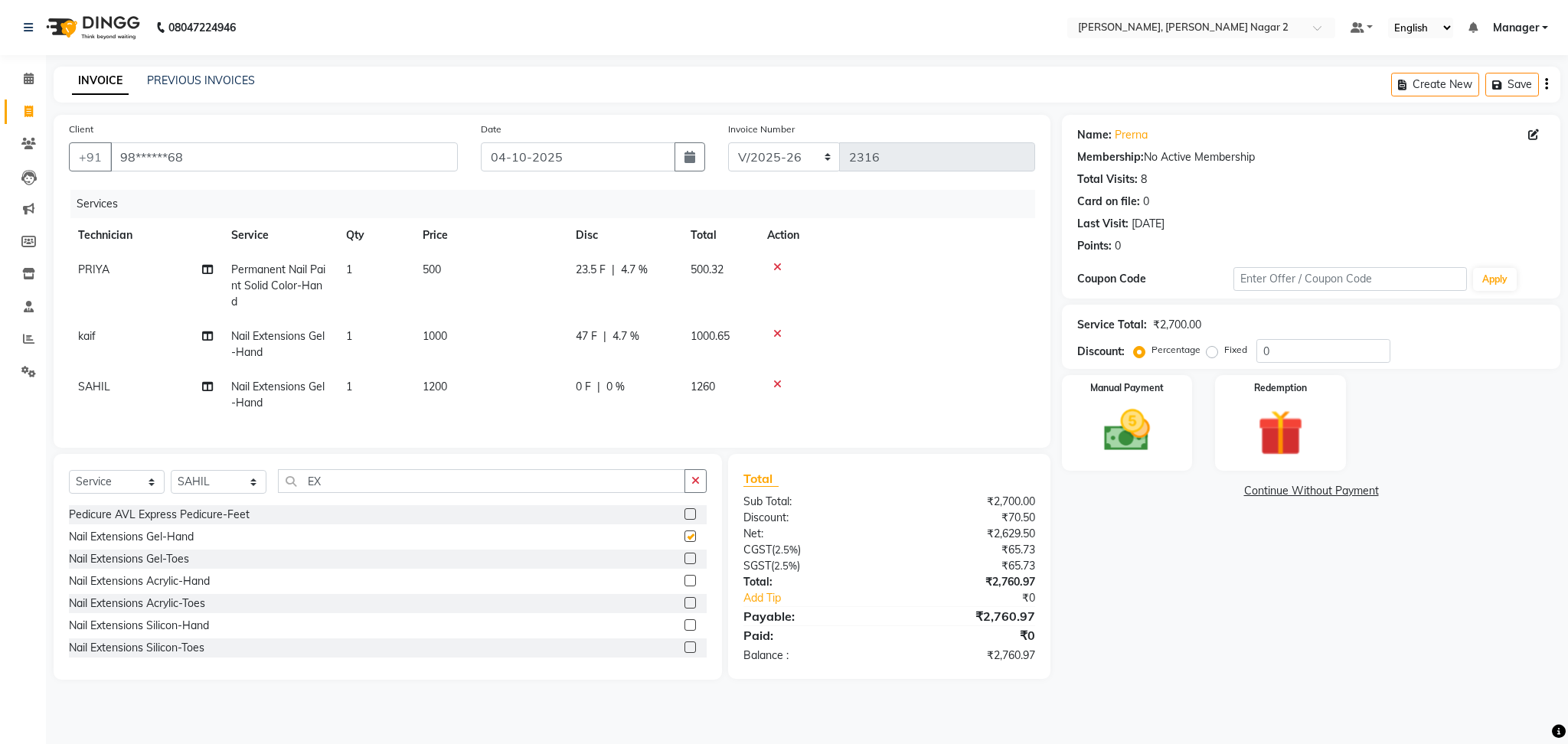
checkbox input "false"
click at [455, 387] on td "1200" at bounding box center [490, 395] width 153 height 50
select select "85363"
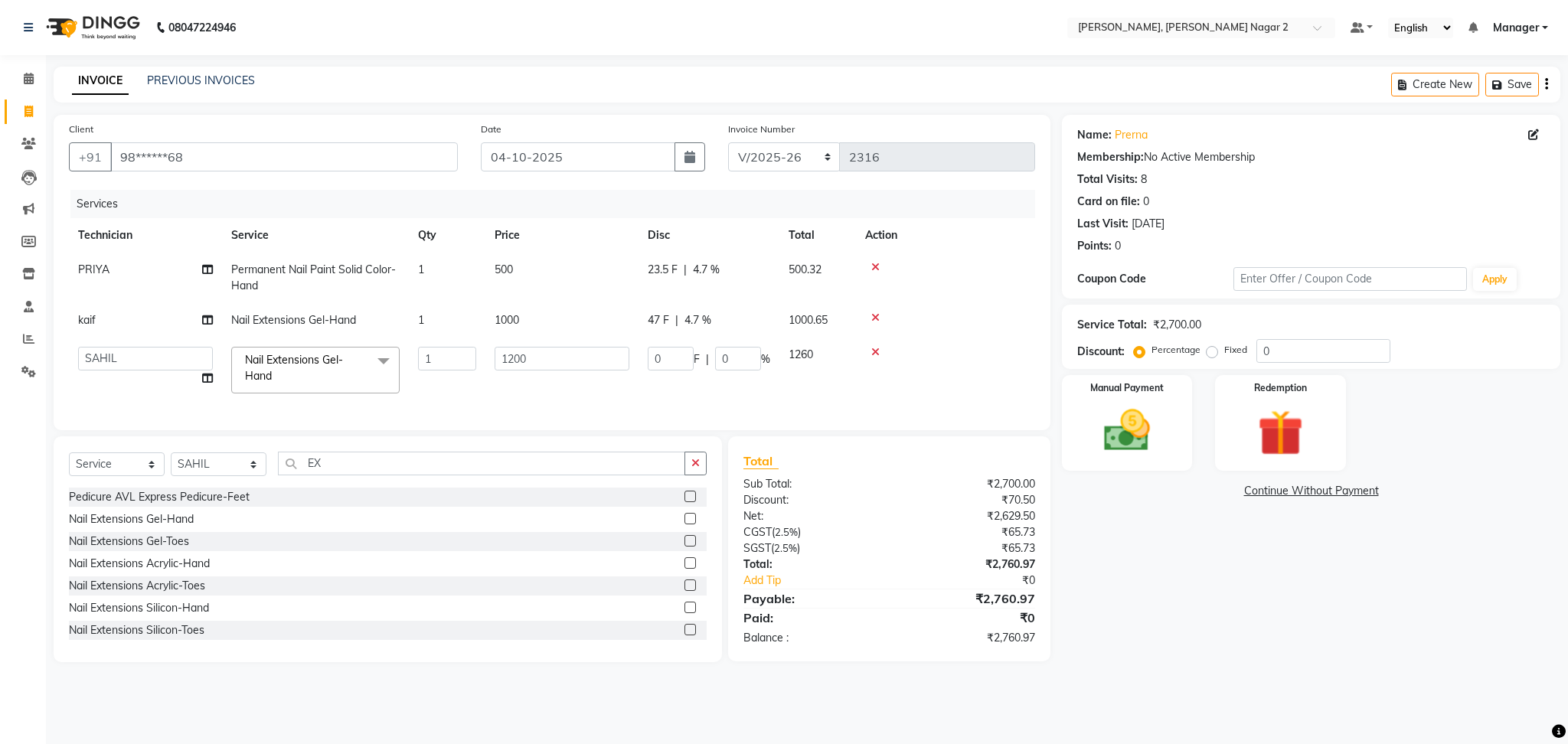
click at [455, 387] on td "1" at bounding box center [447, 370] width 77 height 65
click at [542, 363] on input "1200" at bounding box center [561, 359] width 135 height 24
type input "1000"
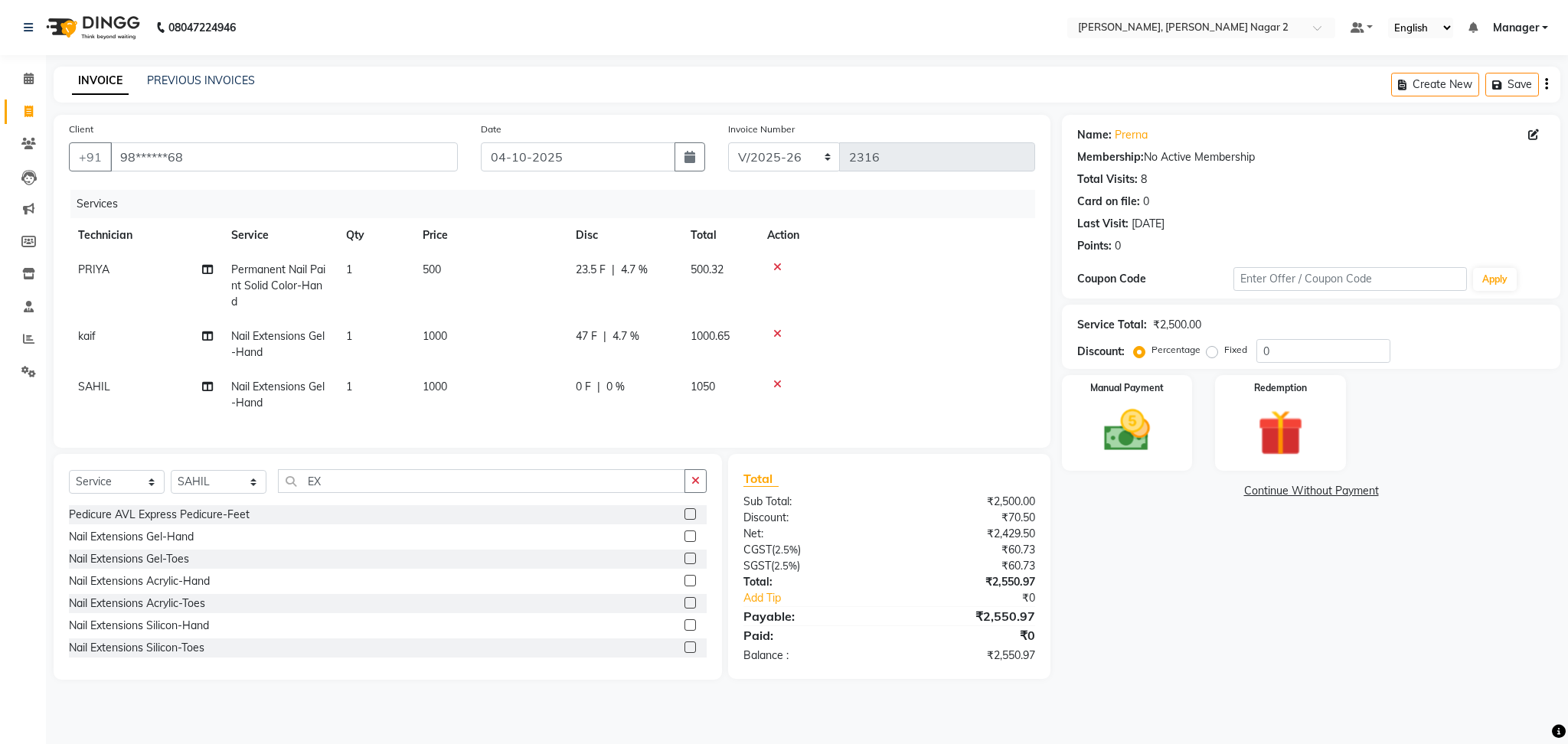
click at [730, 361] on td "1000.65" at bounding box center [719, 344] width 77 height 50
select select "89545"
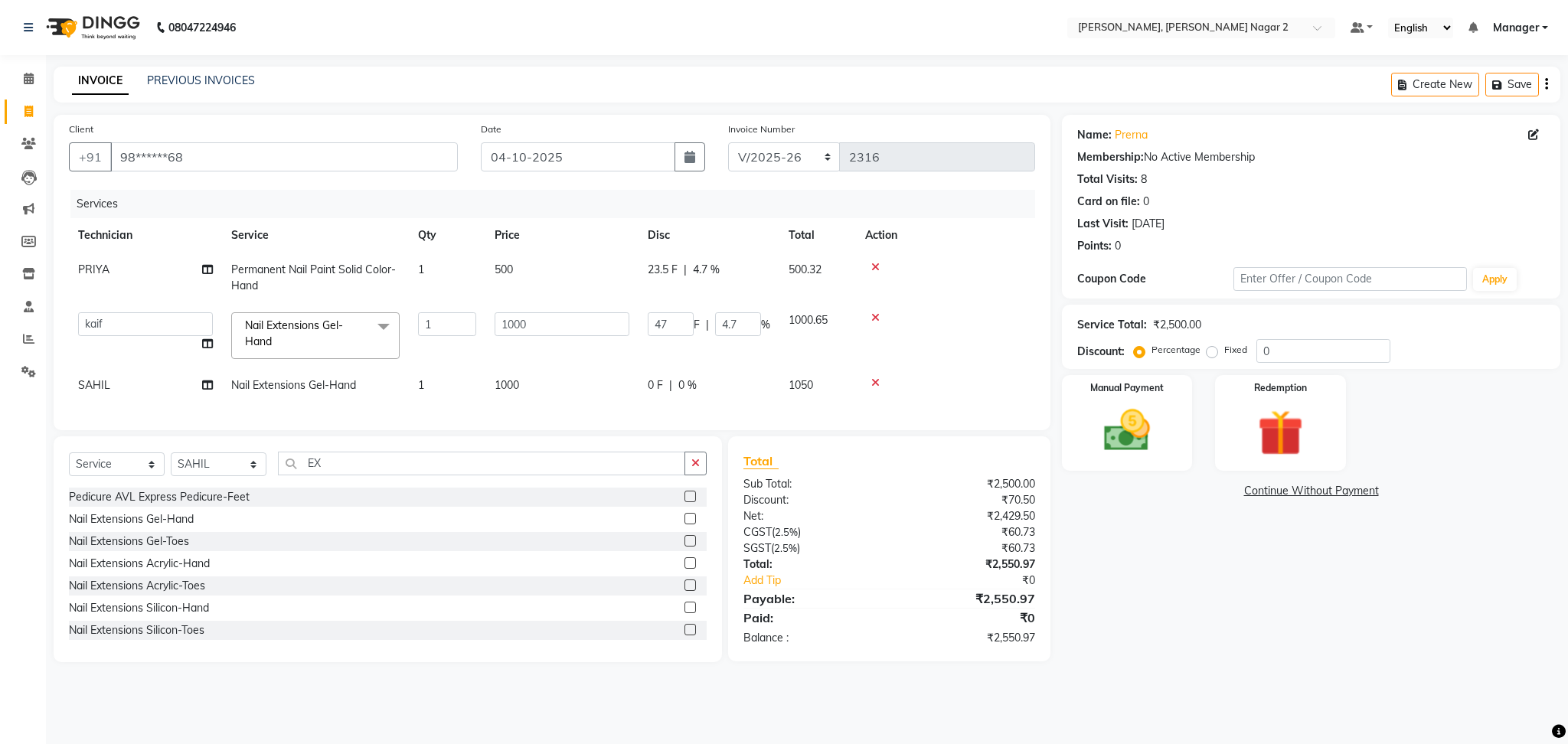
click at [730, 361] on td "47 F | 4.7 %" at bounding box center [709, 336] width 141 height 65
click at [730, 391] on div "0 F | 0 %" at bounding box center [709, 385] width 122 height 16
select select "85363"
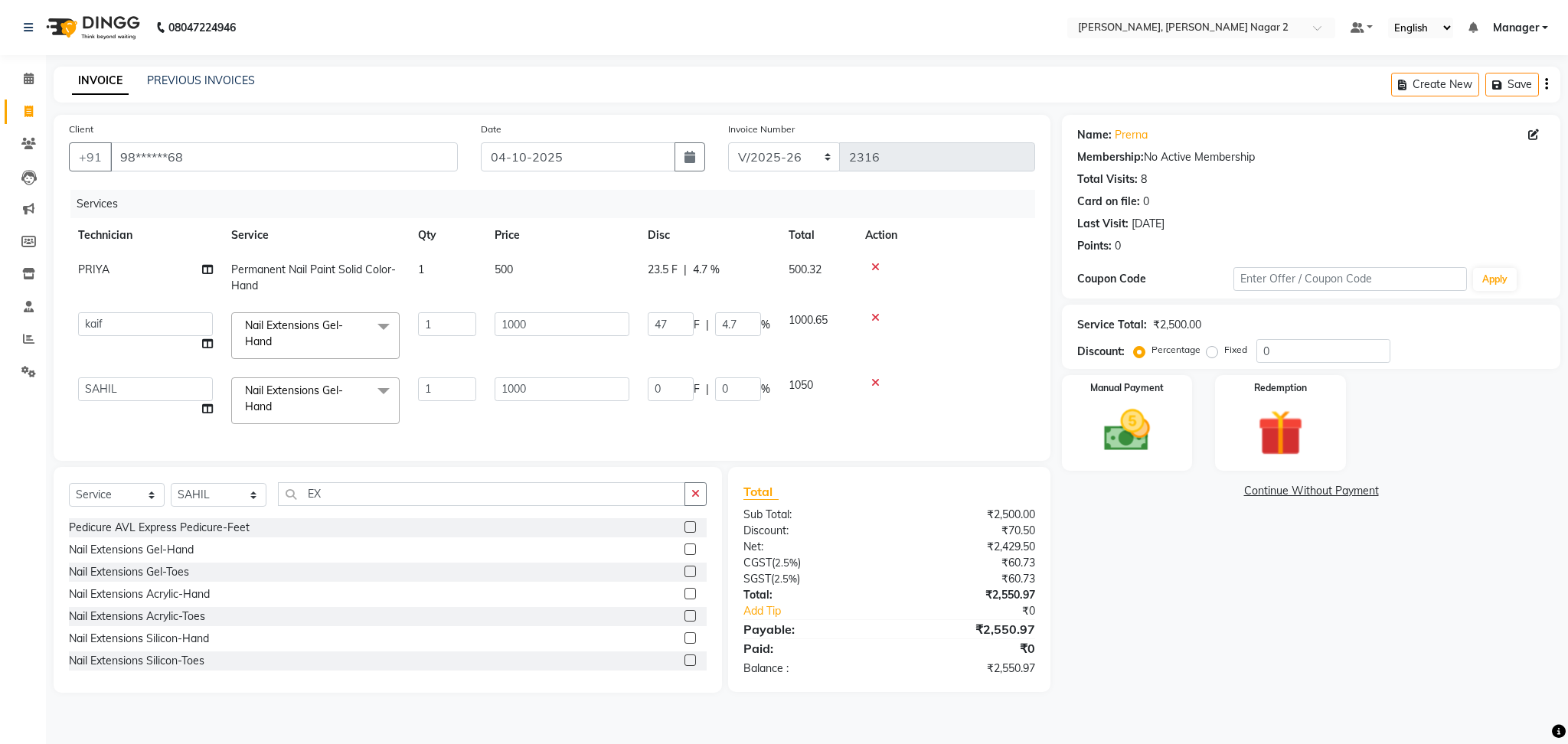
click at [730, 391] on input "0" at bounding box center [739, 390] width 46 height 24
type input "4.7"
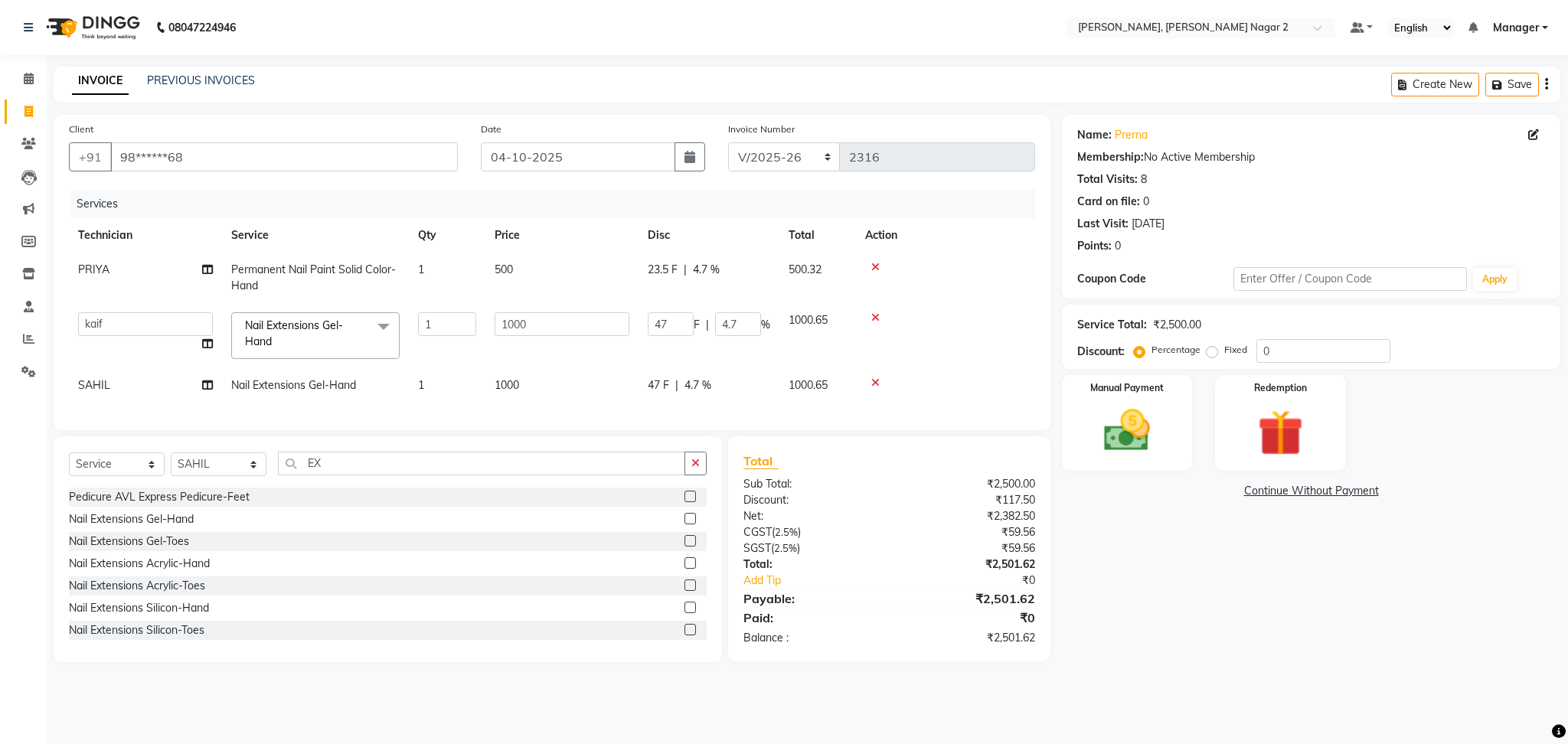
click at [1106, 519] on div "Name: [PERSON_NAME] Membership: No Active Membership Total Visits: 8 Card on fi…" at bounding box center [1317, 389] width 510 height 547
click at [1150, 448] on img at bounding box center [1126, 430] width 78 height 55
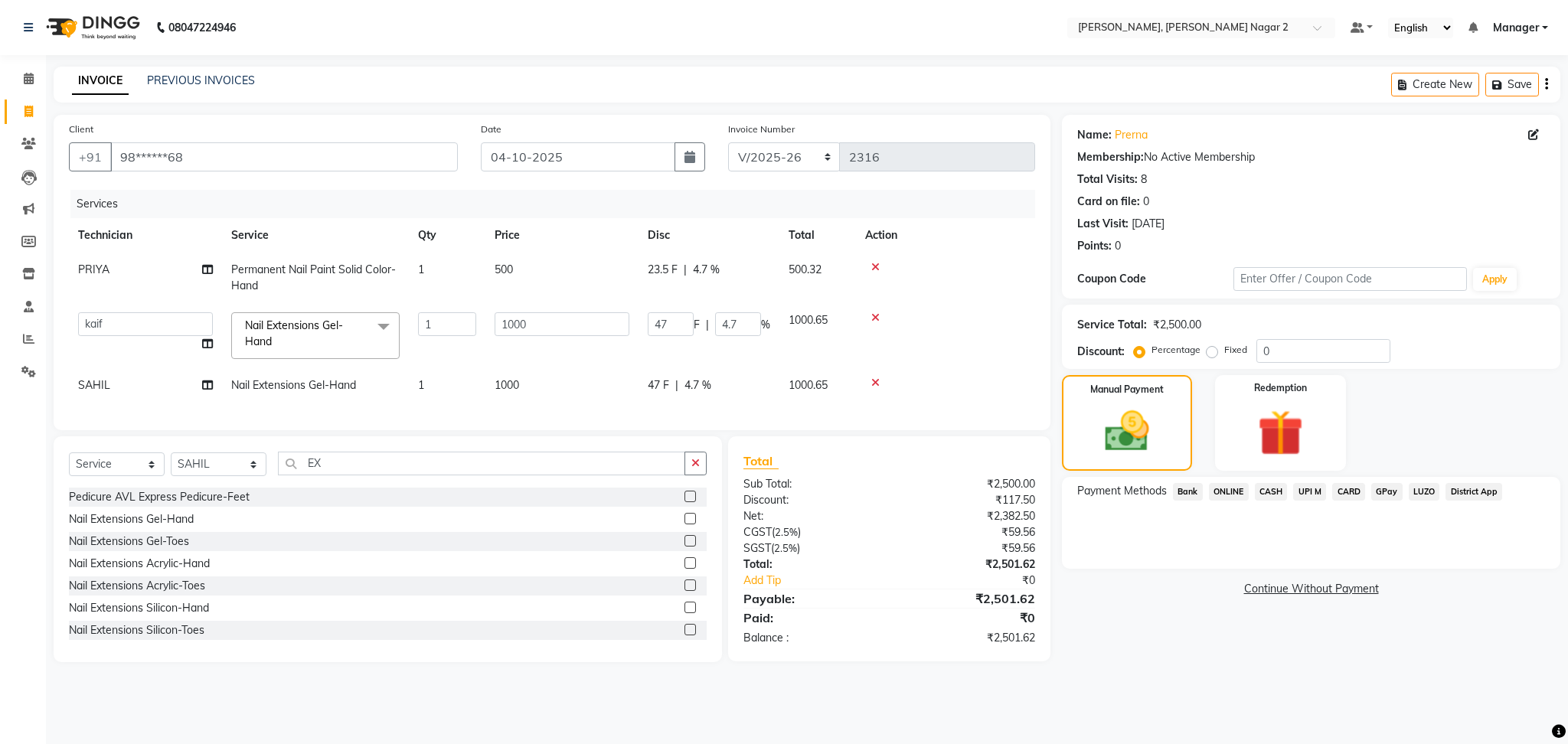
click at [1227, 494] on span "ONLINE" at bounding box center [1228, 492] width 40 height 18
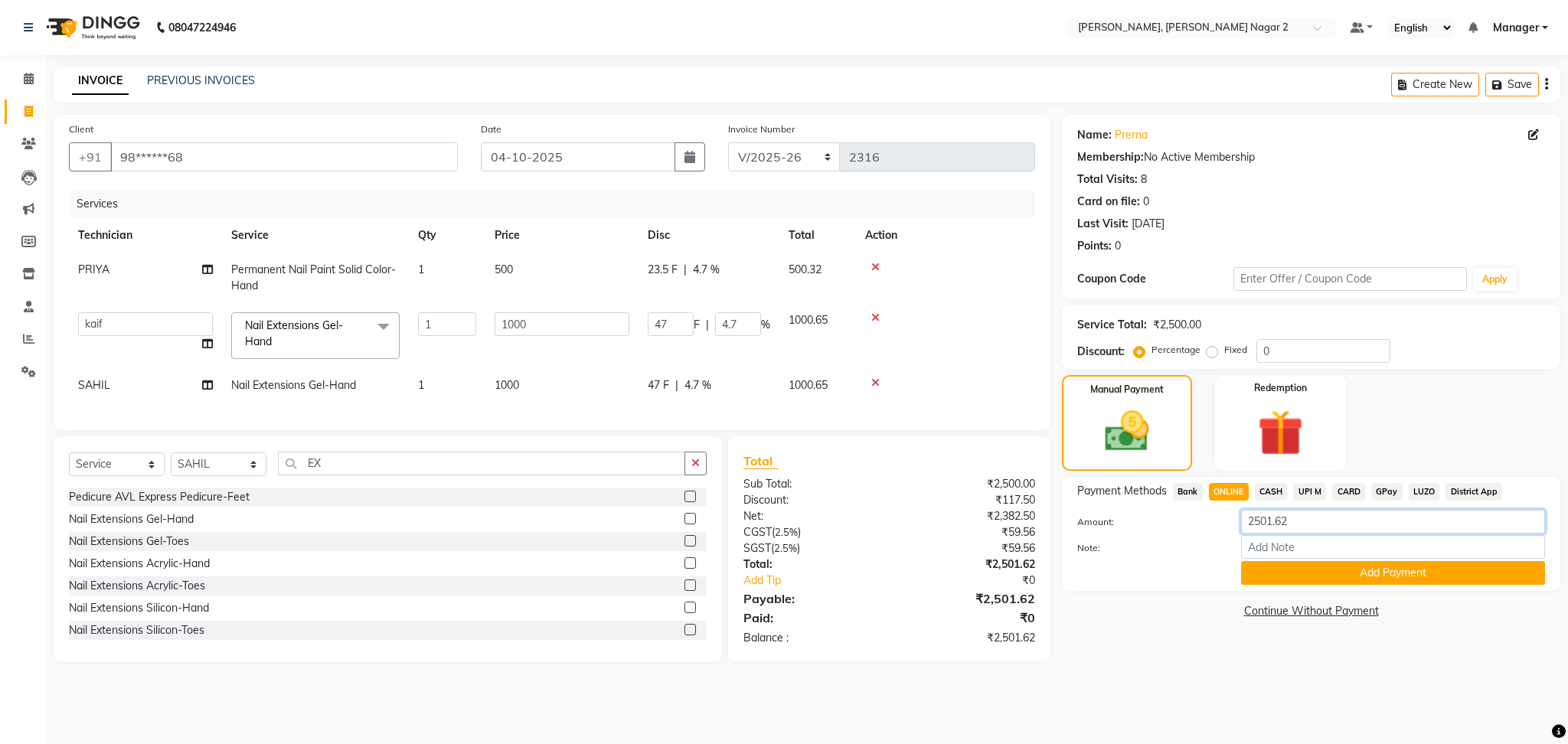
click at [1319, 525] on input "2501.62" at bounding box center [1393, 522] width 304 height 24
type input "2"
type input "1000"
click at [1366, 577] on button "Add Payment" at bounding box center [1393, 573] width 304 height 24
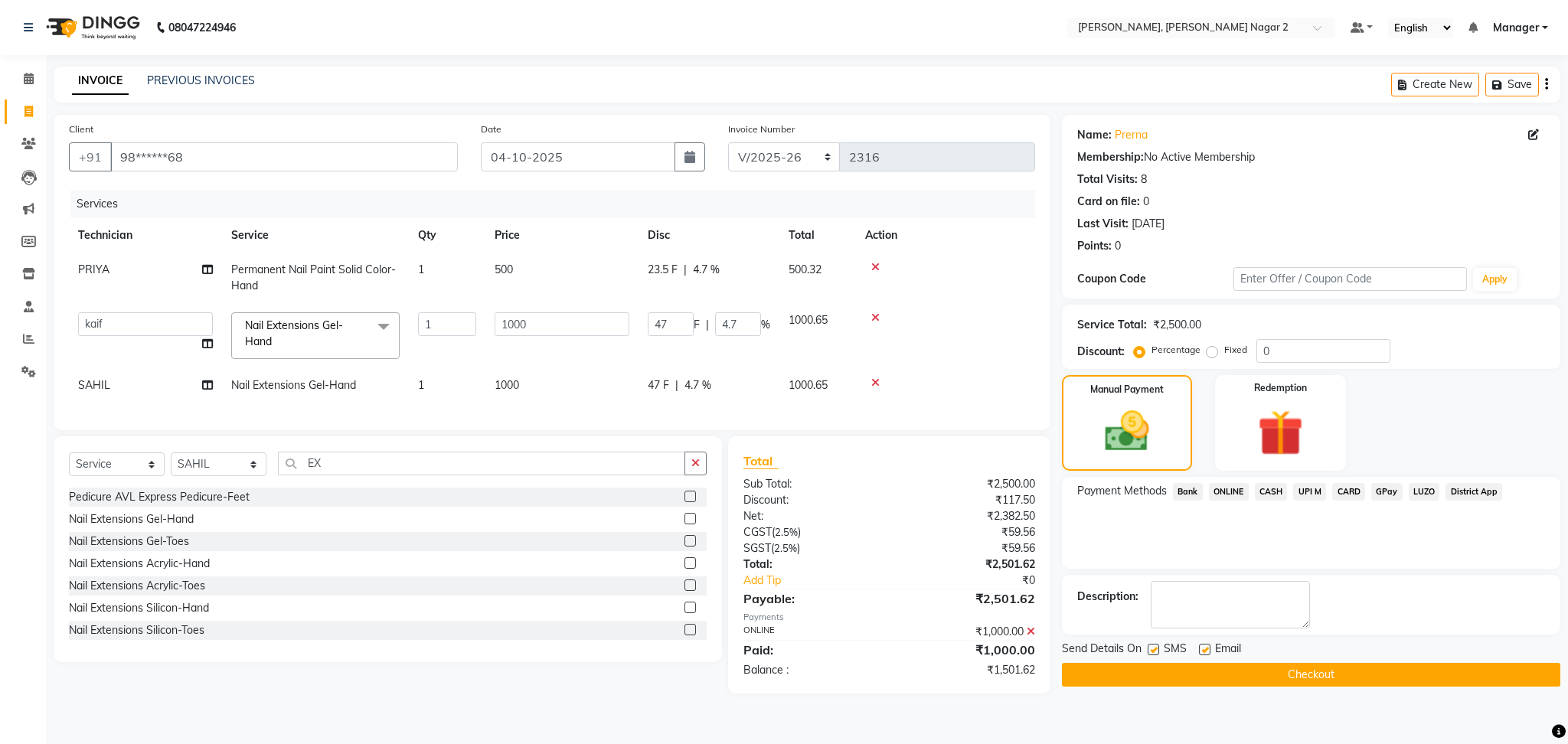
click at [1269, 491] on span "CASH" at bounding box center [1270, 492] width 32 height 18
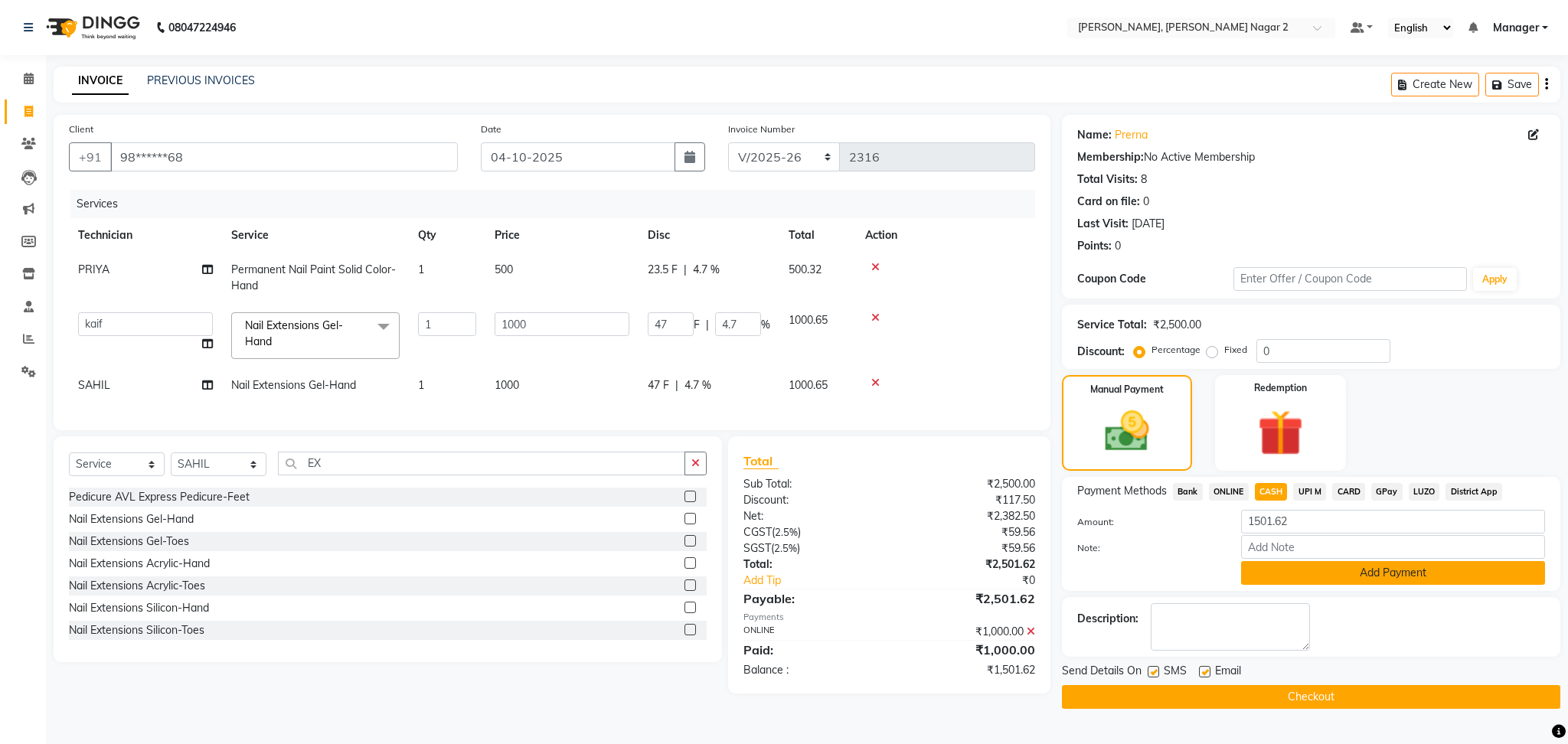
click at [1321, 574] on button "Add Payment" at bounding box center [1393, 573] width 304 height 24
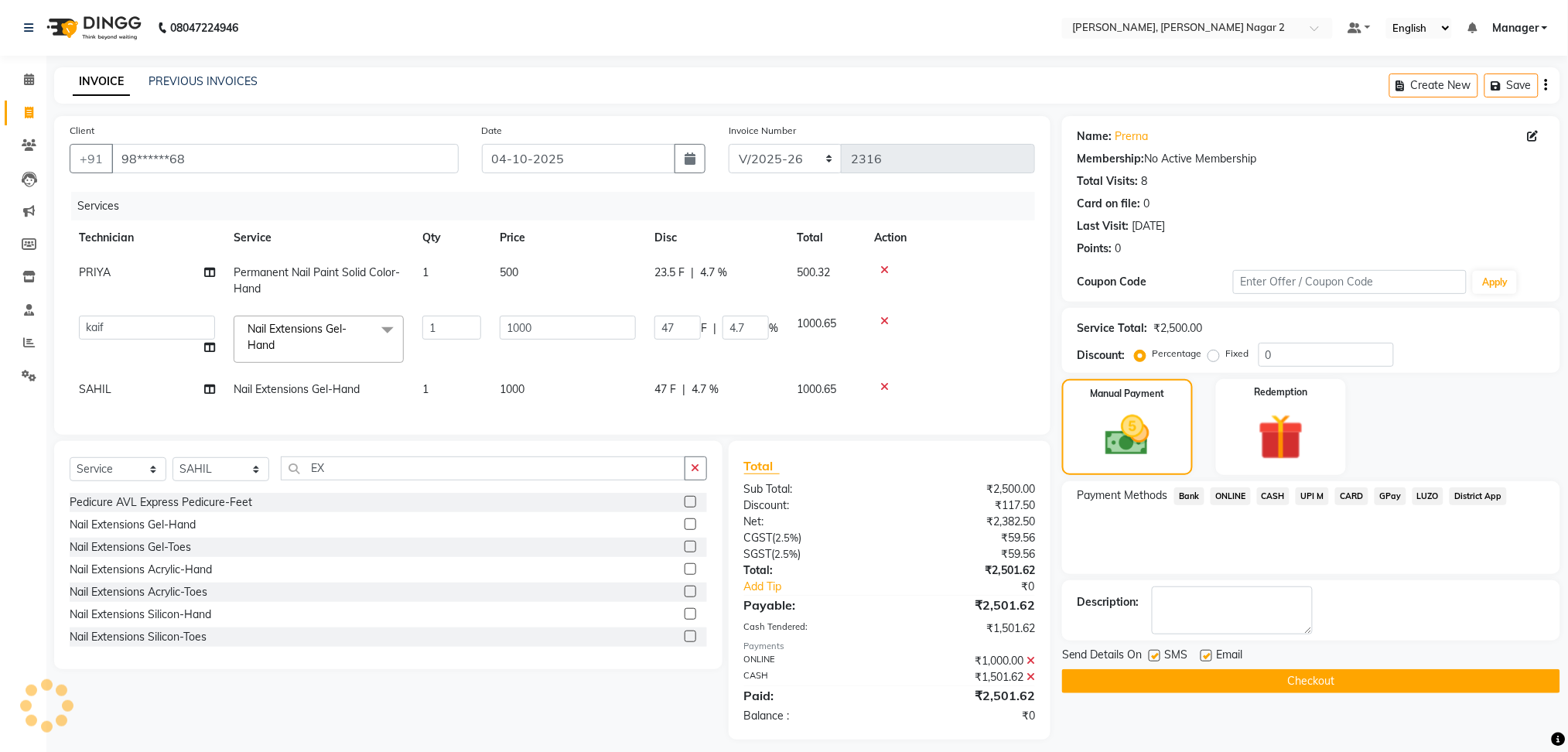
click at [1325, 676] on button "Checkout" at bounding box center [1311, 682] width 498 height 24
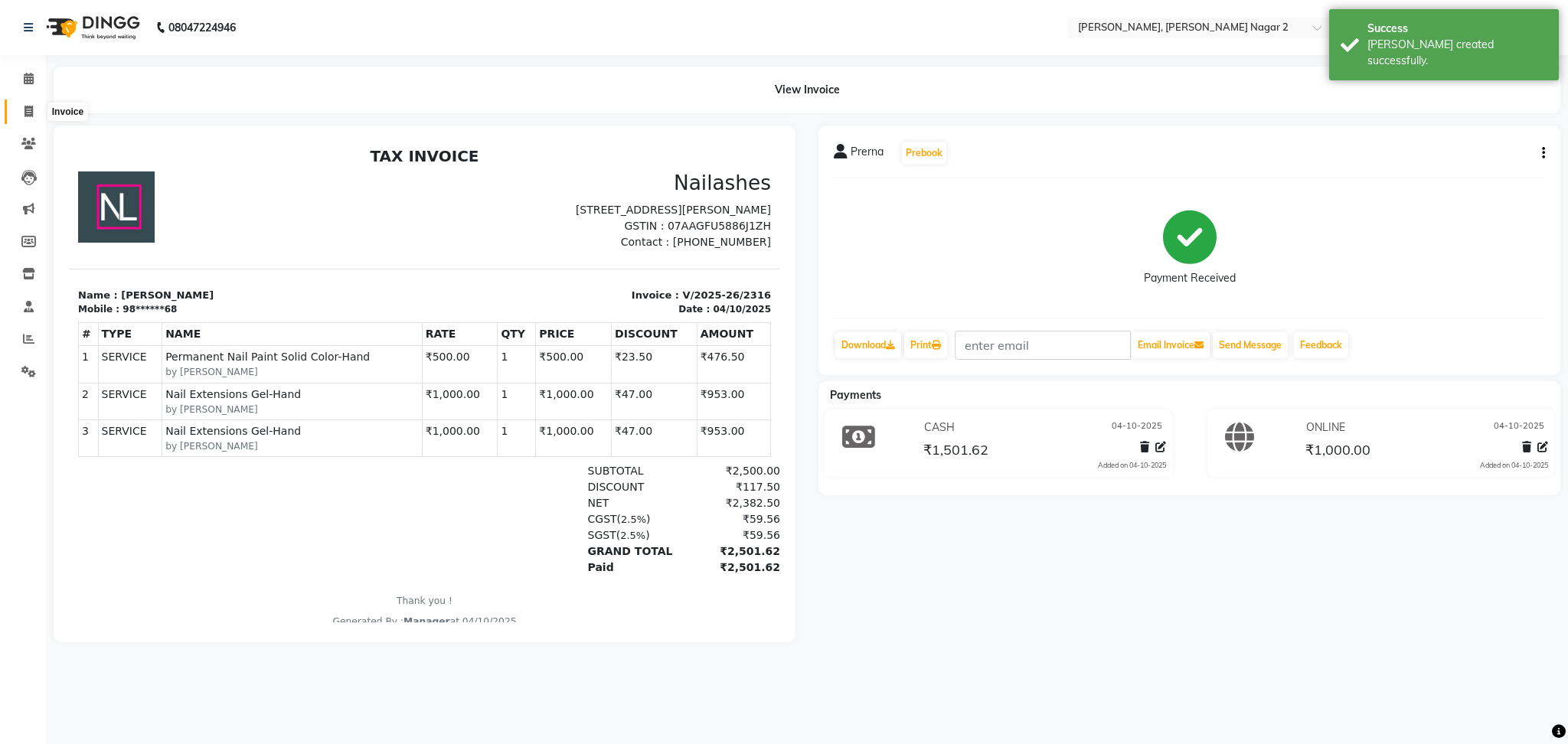
click at [31, 110] on icon at bounding box center [28, 111] width 8 height 11
select select "service"
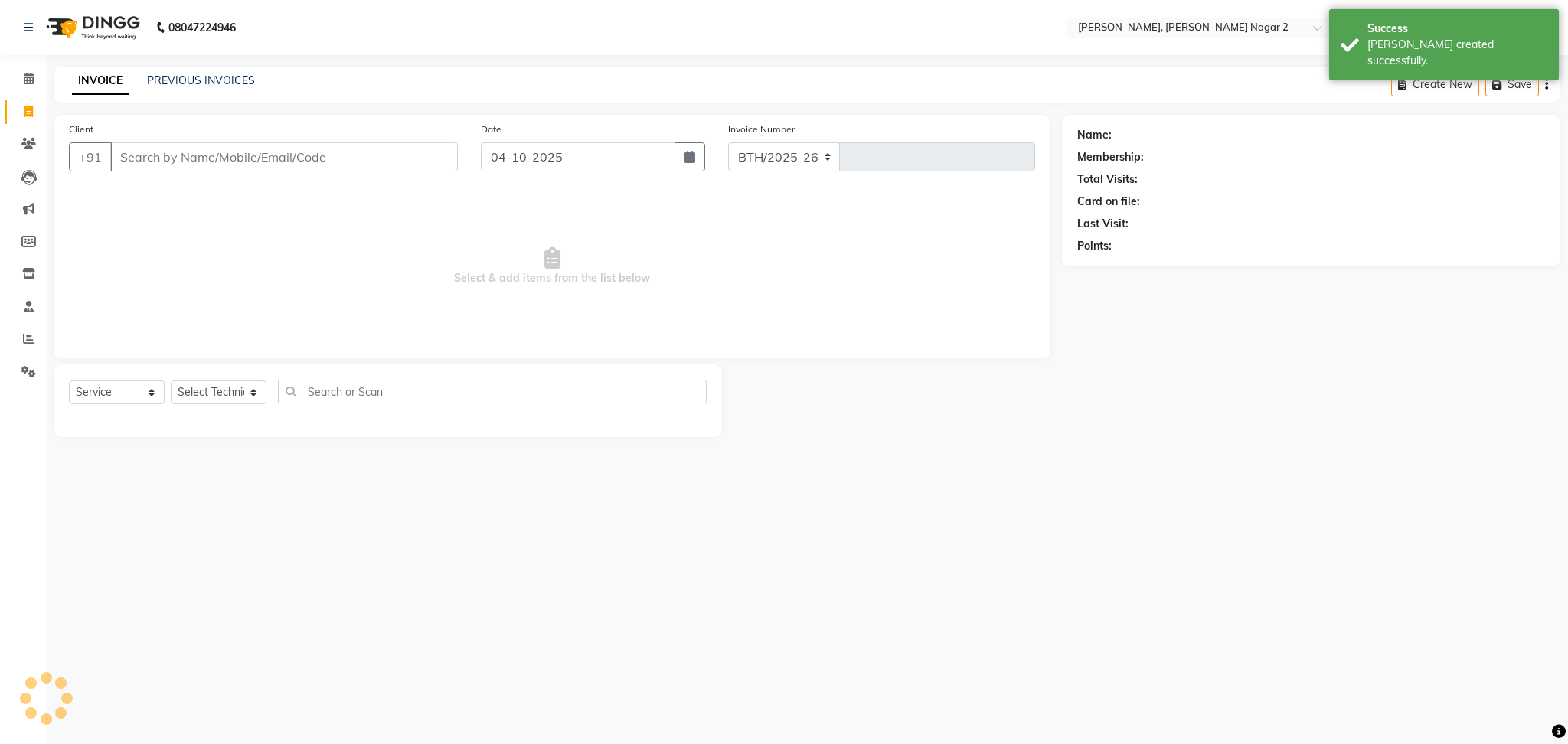
select select "4241"
type input "2317"
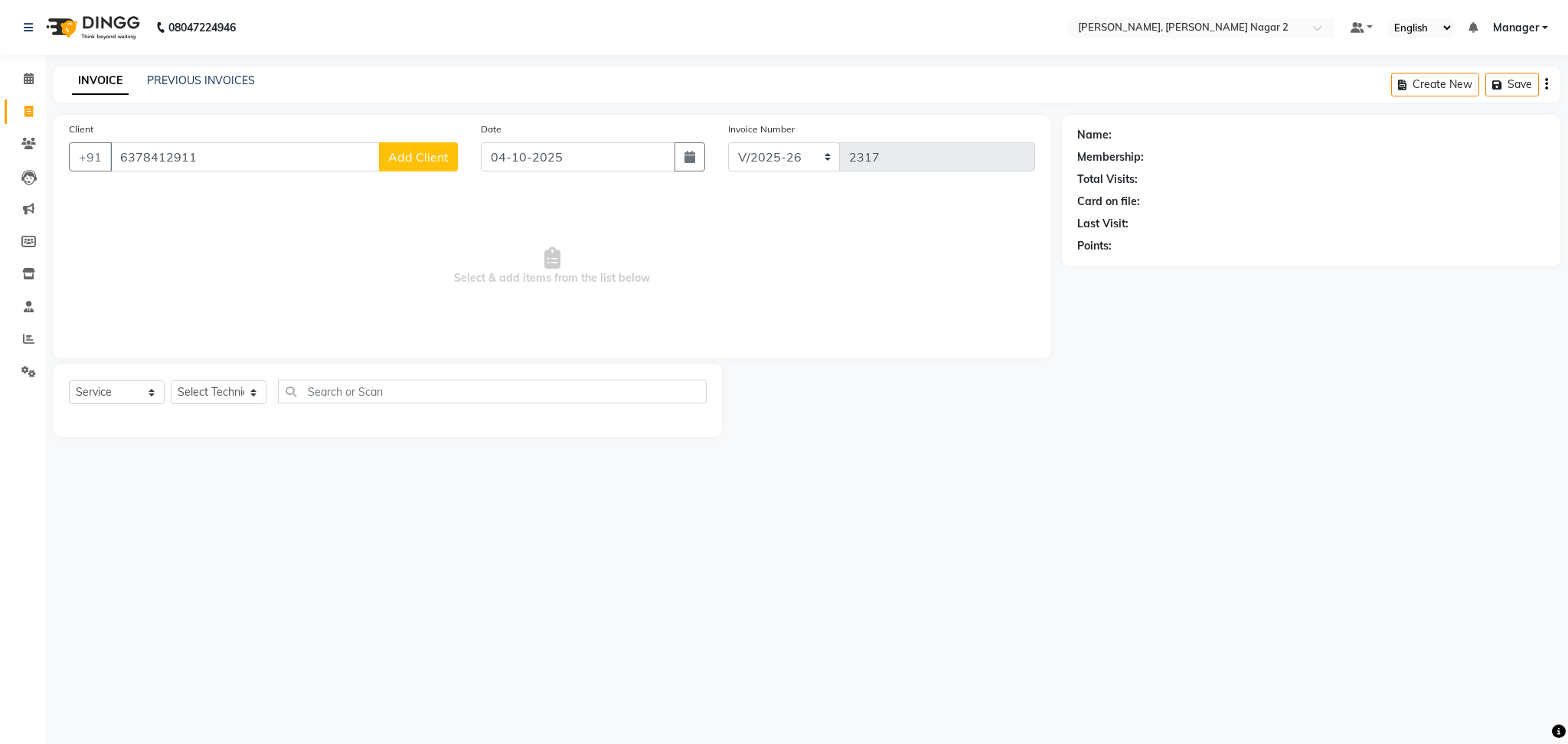
type input "6378412911"
